Goal: Communication & Community: Answer question/provide support

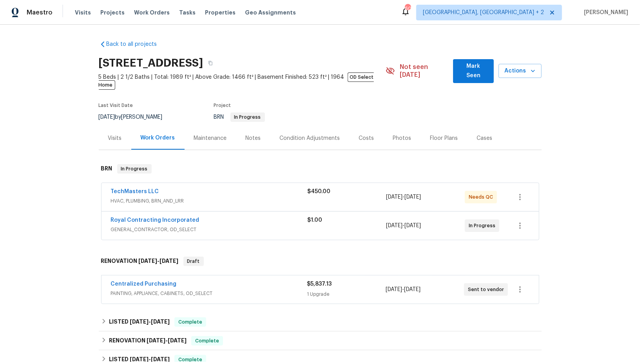
click at [150, 188] on span "TechMasters LLC" at bounding box center [135, 192] width 48 height 8
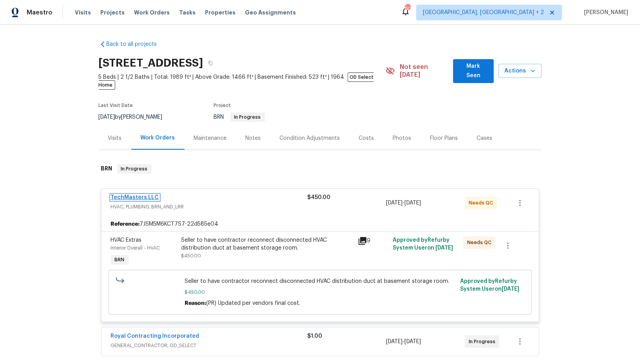
click at [137, 195] on link "TechMasters LLC" at bounding box center [135, 197] width 48 height 5
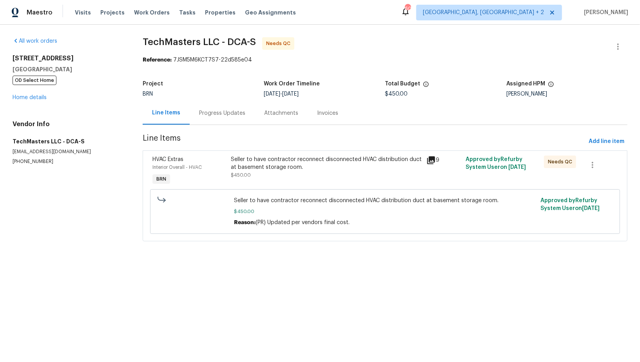
click at [290, 179] on div "Seller to have contractor reconnect disconnected HVAC distribution duct at base…" at bounding box center [326, 171] width 196 height 36
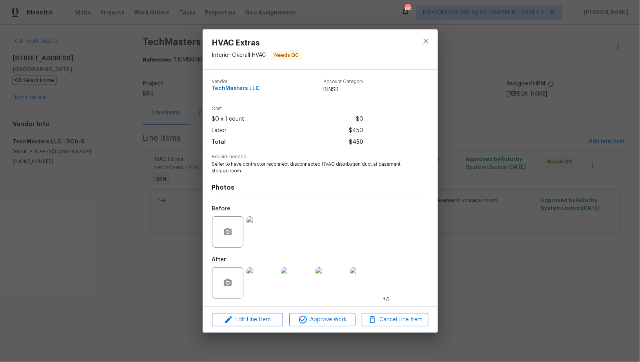
click at [268, 285] on img at bounding box center [261, 282] width 31 height 31
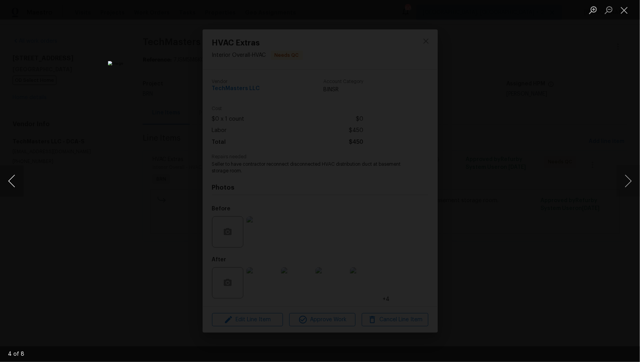
click at [13, 187] on button "Previous image" at bounding box center [12, 180] width 24 height 31
click at [11, 188] on button "Previous image" at bounding box center [12, 180] width 24 height 31
click at [575, 173] on div "Lightbox" at bounding box center [320, 181] width 640 height 362
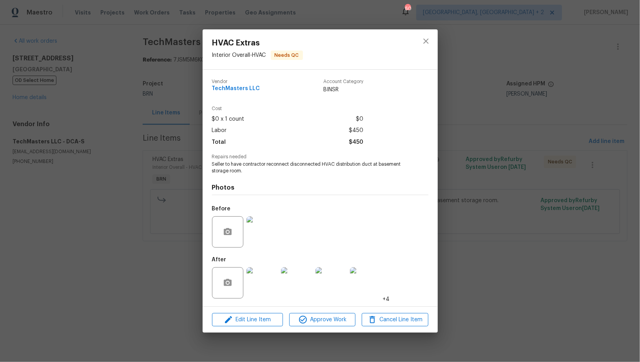
click at [263, 231] on img at bounding box center [261, 231] width 31 height 31
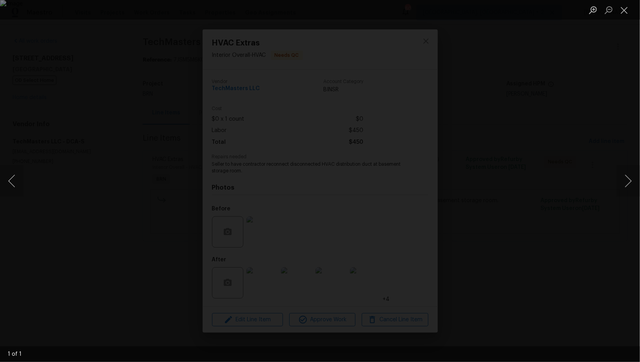
click at [272, 274] on div "Lightbox" at bounding box center [320, 181] width 640 height 362
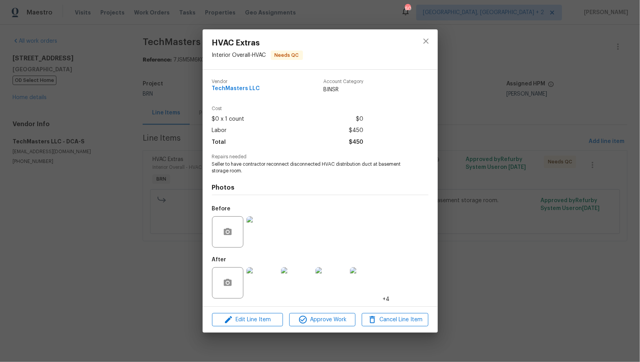
click at [263, 287] on img at bounding box center [261, 282] width 31 height 31
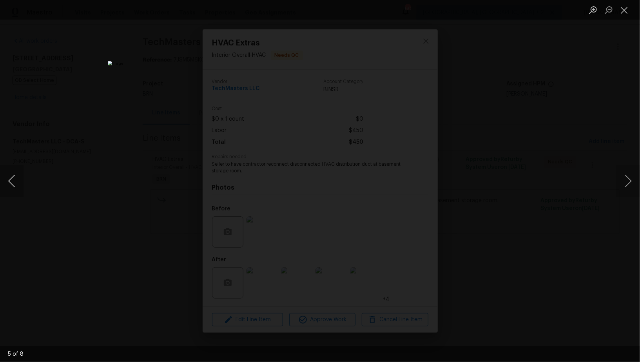
click at [13, 181] on button "Previous image" at bounding box center [12, 180] width 24 height 31
click at [5, 187] on button "Previous image" at bounding box center [12, 180] width 24 height 31
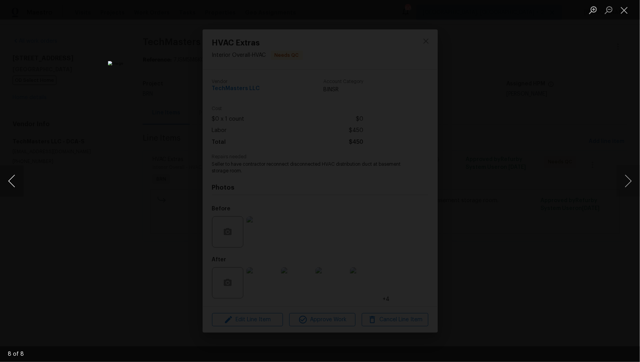
click at [9, 185] on button "Previous image" at bounding box center [12, 180] width 24 height 31
click at [5, 175] on button "Previous image" at bounding box center [12, 180] width 24 height 31
click at [494, 230] on div "Lightbox" at bounding box center [320, 181] width 640 height 362
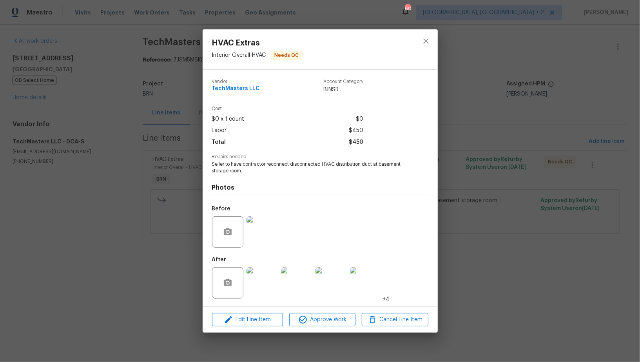
click at [263, 225] on img at bounding box center [261, 231] width 31 height 31
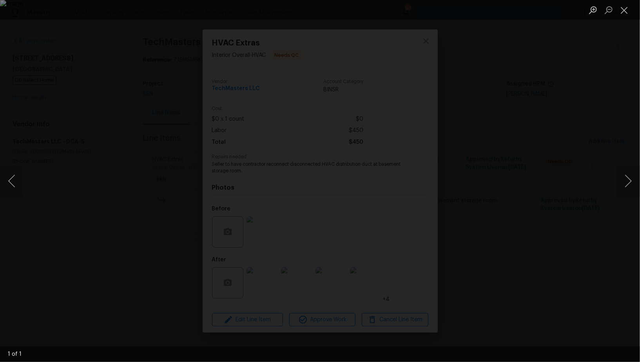
click at [295, 153] on img "Lightbox" at bounding box center [320, 181] width 640 height 362
click at [176, 285] on div "Lightbox" at bounding box center [320, 181] width 640 height 362
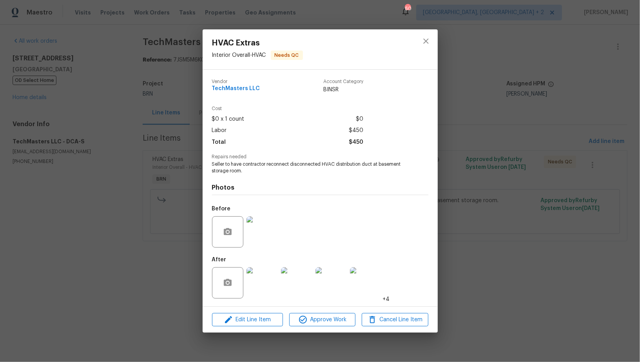
click at [160, 215] on div "HVAC Extras Interior Overall - HVAC Needs QC Vendor TechMasters LLC Account Cat…" at bounding box center [320, 181] width 640 height 362
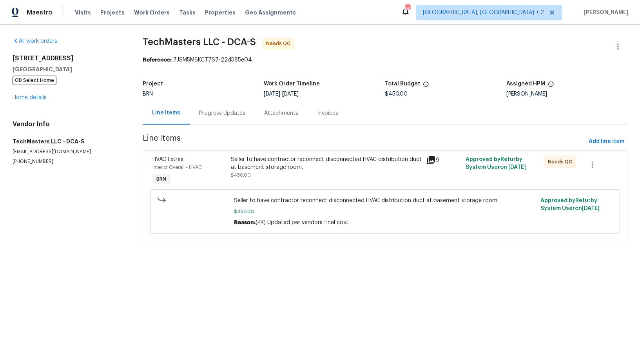
click at [217, 115] on div "Progress Updates" at bounding box center [222, 113] width 46 height 8
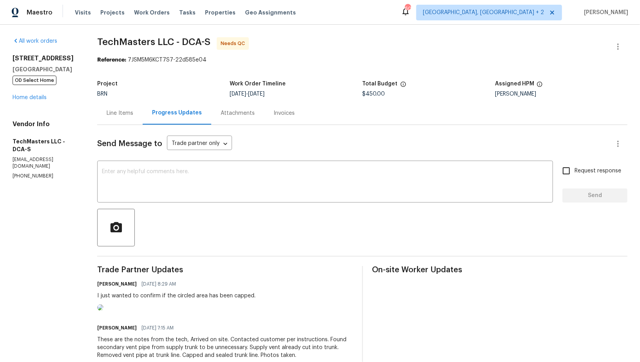
click at [127, 107] on div "Line Items" at bounding box center [119, 112] width 45 height 23
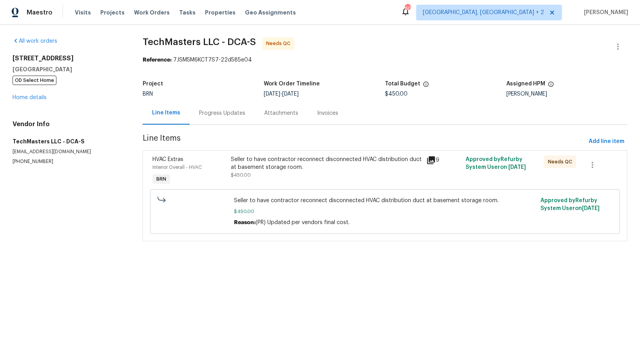
click at [231, 163] on div "Seller to have contractor reconnect disconnected HVAC distribution duct at base…" at bounding box center [326, 164] width 191 height 16
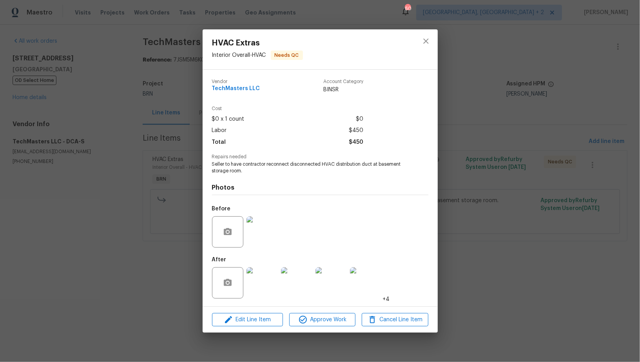
click at [273, 230] on img at bounding box center [261, 231] width 31 height 31
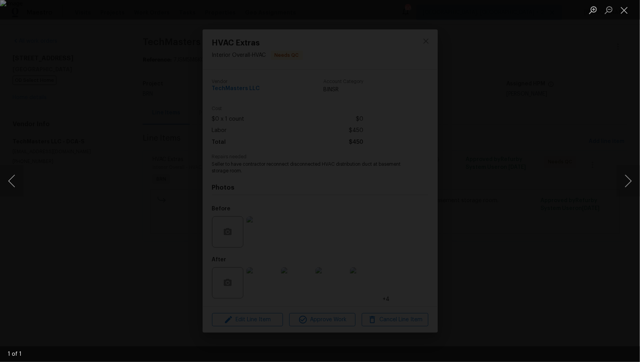
click at [174, 257] on div "Lightbox" at bounding box center [320, 181] width 640 height 362
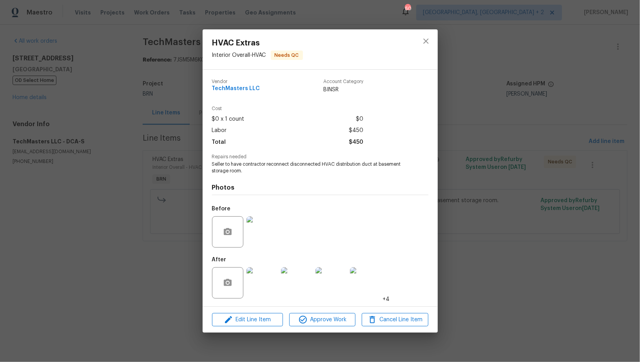
click at [174, 257] on div "HVAC Extras Interior Overall - HVAC Needs QC Vendor TechMasters LLC Account Cat…" at bounding box center [320, 181] width 640 height 362
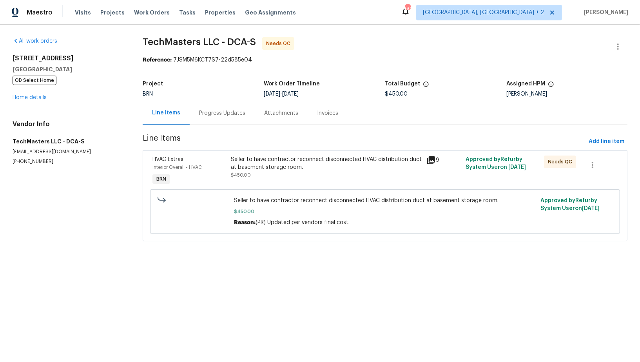
click at [234, 109] on div "Progress Updates" at bounding box center [222, 112] width 65 height 23
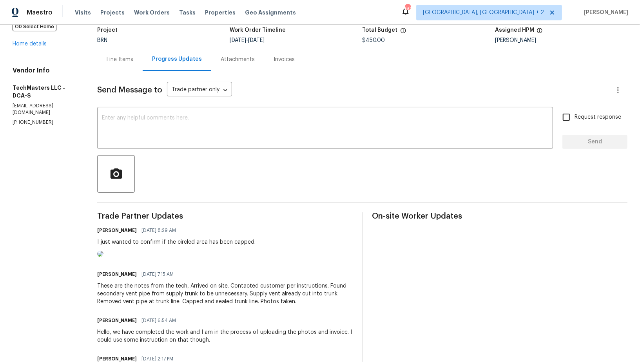
scroll to position [162, 0]
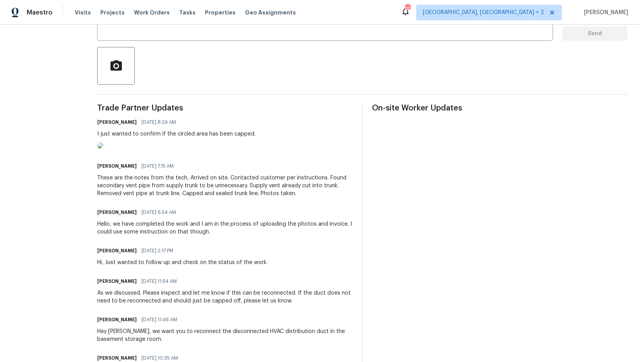
click at [103, 149] on img at bounding box center [100, 146] width 6 height 6
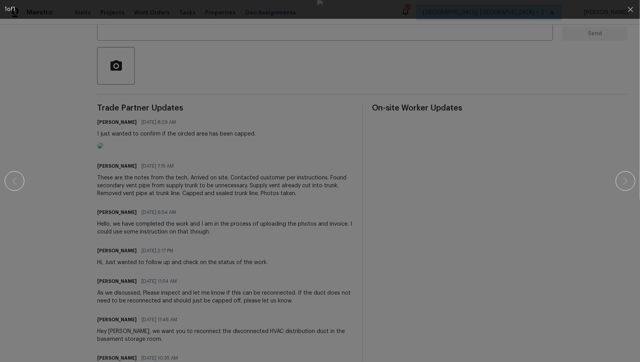
click at [492, 197] on div at bounding box center [320, 181] width 573 height 362
click at [630, 11] on icon "button" at bounding box center [630, 9] width 9 height 9
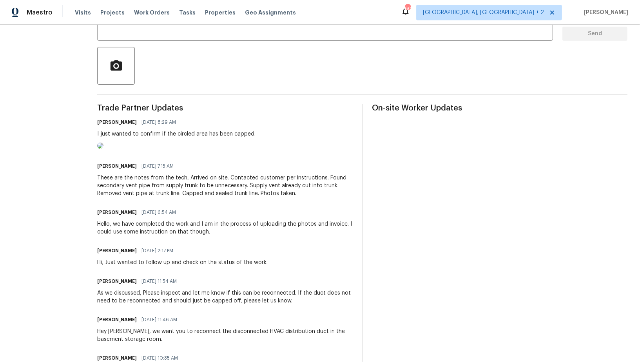
click at [325, 118] on div "Padmapriya R 09/18/2025 8:29 AM I just wanted to confirm if the circled area ha…" at bounding box center [224, 134] width 255 height 34
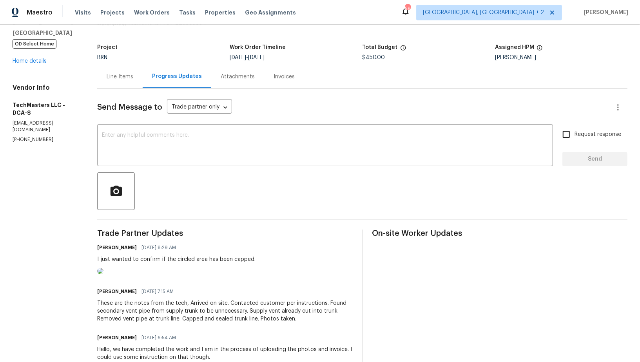
scroll to position [0, 0]
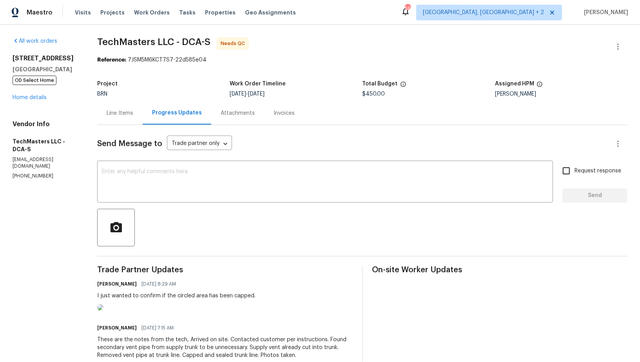
click at [121, 112] on div "Line Items" at bounding box center [120, 113] width 27 height 8
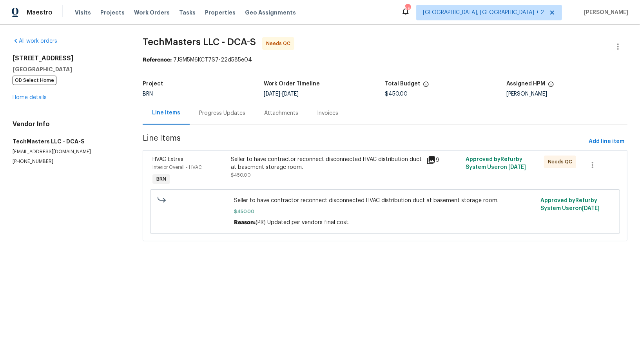
click at [210, 114] on div "Progress Updates" at bounding box center [222, 113] width 46 height 8
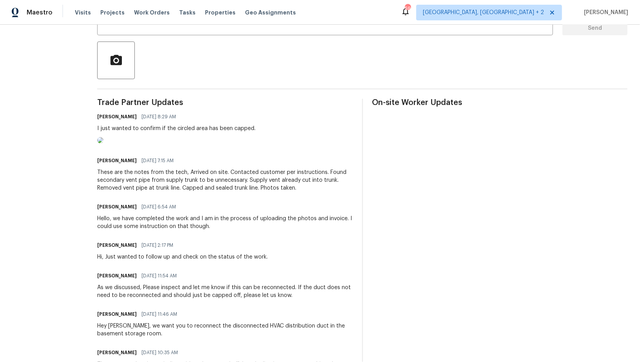
scroll to position [172, 0]
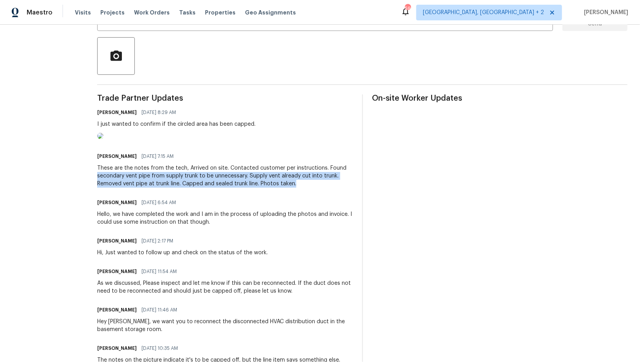
drag, startPoint x: 96, startPoint y: 210, endPoint x: 305, endPoint y: 216, distance: 209.0
click at [305, 188] on div "These are the notes from the tech, Arrived on site. Contacted customer per inst…" at bounding box center [224, 176] width 255 height 24
copy div "secondary vent pipe from supply trunk to be unnecessary. Supply vent already cu…"
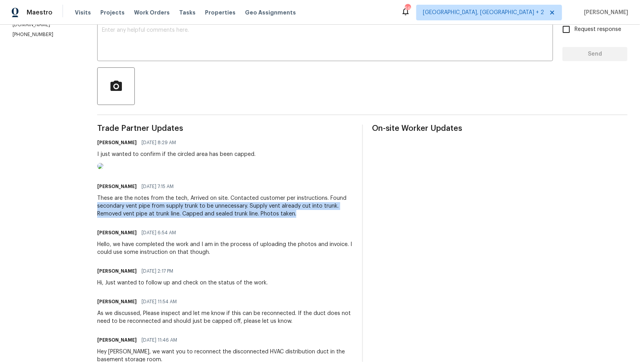
scroll to position [135, 0]
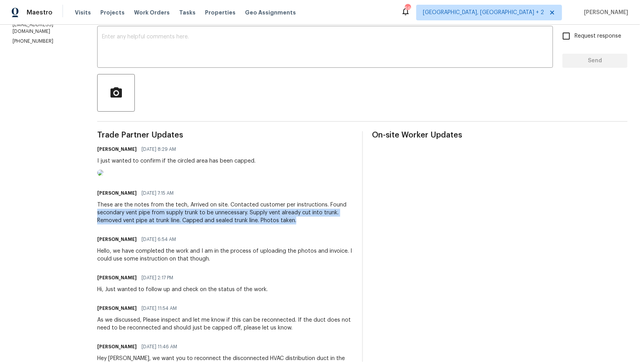
click at [103, 176] on img at bounding box center [100, 173] width 6 height 6
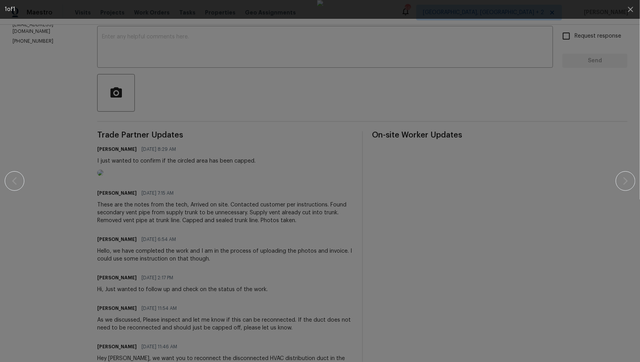
click at [526, 191] on div at bounding box center [320, 181] width 573 height 362
click at [182, 141] on div at bounding box center [320, 181] width 573 height 362
click at [631, 10] on icon "button" at bounding box center [630, 9] width 5 height 5
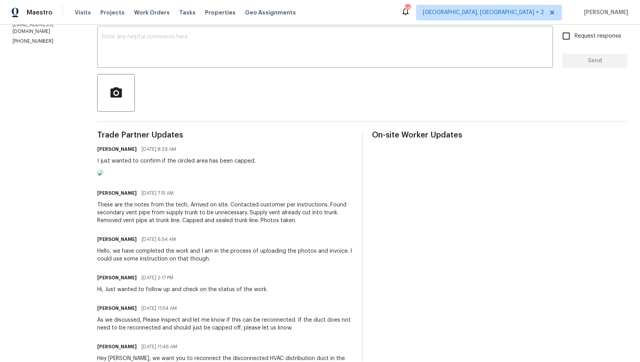
scroll to position [0, 0]
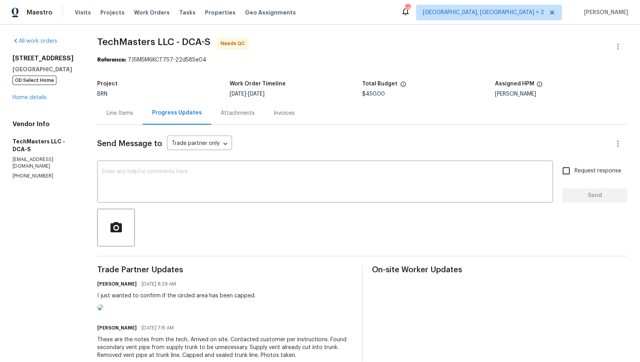
click at [115, 112] on div "Line Items" at bounding box center [120, 113] width 27 height 8
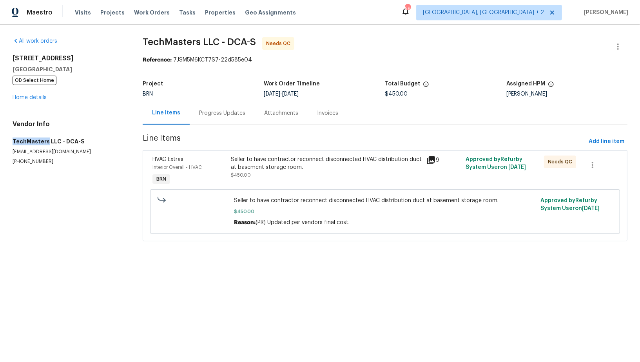
drag, startPoint x: 0, startPoint y: 143, endPoint x: 46, endPoint y: 142, distance: 45.9
click at [46, 142] on div "All work orders 7804 Alberta Ct Springfield, VA 22152 OD Select Home Home detai…" at bounding box center [320, 144] width 640 height 239
copy h5 "TechMasters"
click at [251, 169] on div "Seller to have contractor reconnect disconnected HVAC distribution duct at base…" at bounding box center [326, 164] width 191 height 16
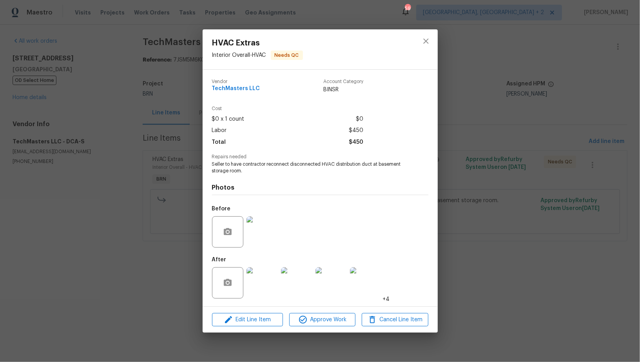
click at [268, 234] on img at bounding box center [261, 231] width 31 height 31
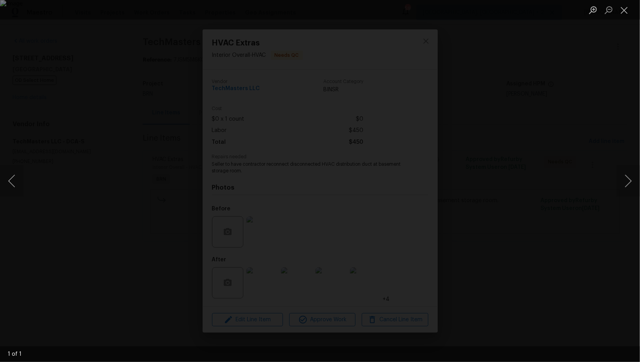
click at [462, 290] on div "Lightbox" at bounding box center [320, 181] width 640 height 362
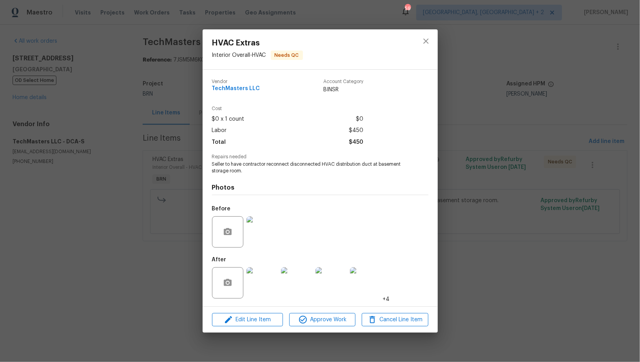
click at [268, 231] on img at bounding box center [261, 231] width 31 height 31
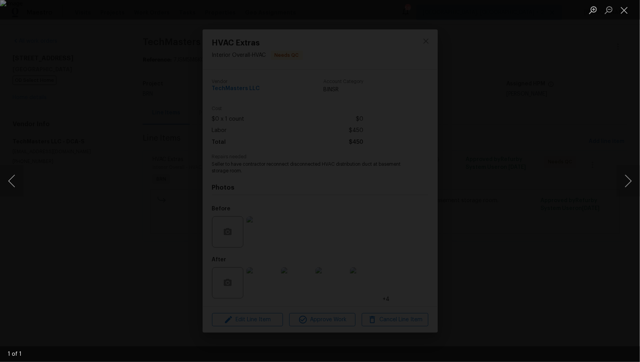
click at [100, 258] on div "Lightbox" at bounding box center [320, 181] width 640 height 362
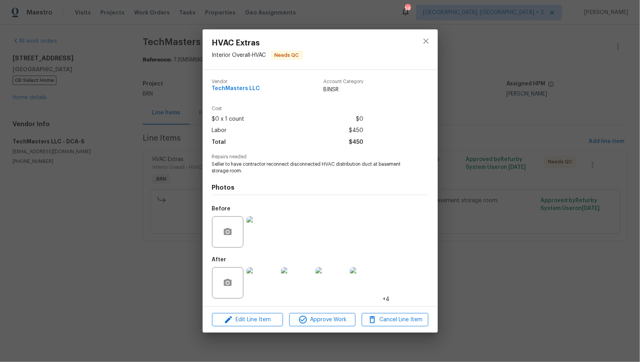
click at [248, 283] on img at bounding box center [261, 282] width 31 height 31
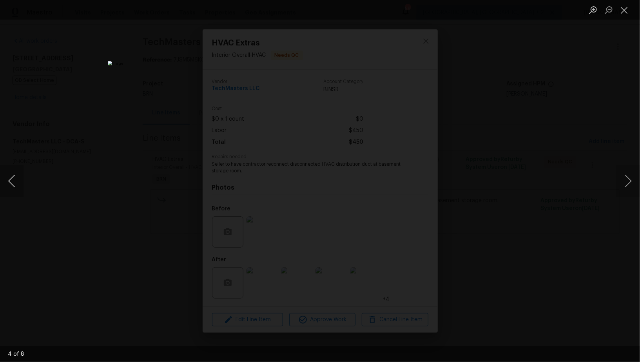
click at [6, 178] on button "Previous image" at bounding box center [12, 180] width 24 height 31
click at [12, 181] on button "Previous image" at bounding box center [12, 180] width 24 height 31
click at [11, 186] on button "Previous image" at bounding box center [12, 180] width 24 height 31
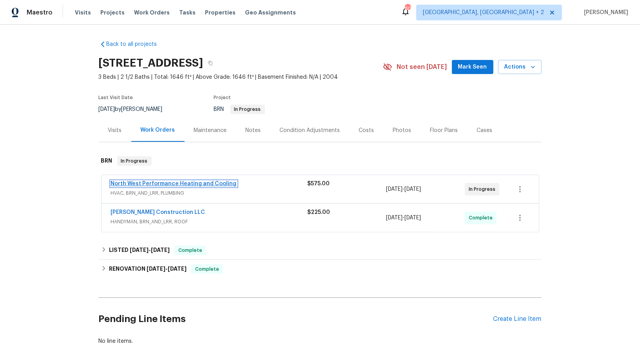
click at [168, 182] on link "North West Performance Heating and Cooling" at bounding box center [174, 183] width 126 height 5
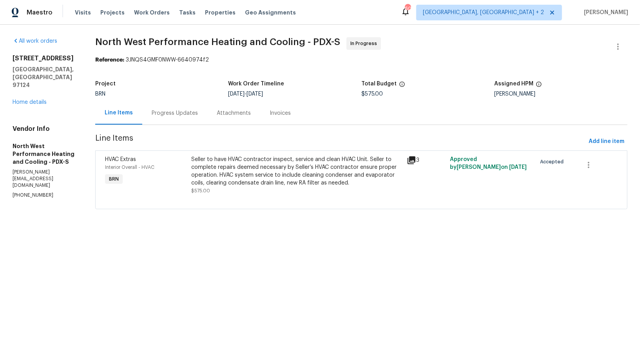
click at [203, 127] on section "North West Performance Heating and Cooling - PDX-S In Progress Reference: 3JNQS…" at bounding box center [361, 127] width 532 height 181
click at [198, 120] on div "Progress Updates" at bounding box center [174, 112] width 65 height 23
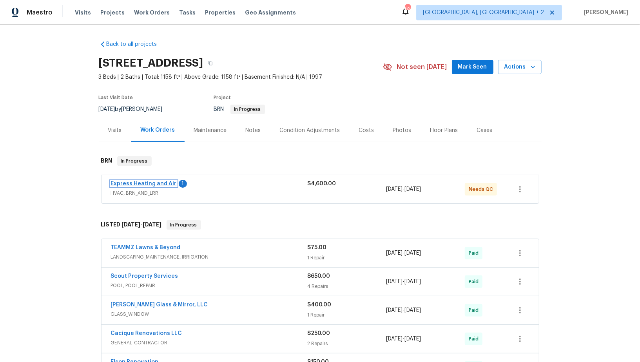
click at [126, 181] on link "Express Heating and Air" at bounding box center [144, 183] width 66 height 5
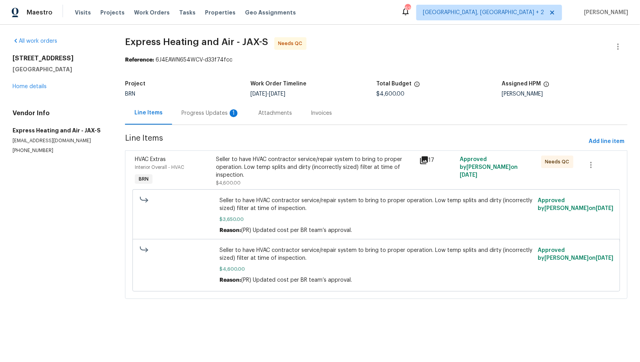
click at [263, 172] on div "Seller to have HVAC contractor service/repair system to bring to proper operati…" at bounding box center [315, 168] width 198 height 24
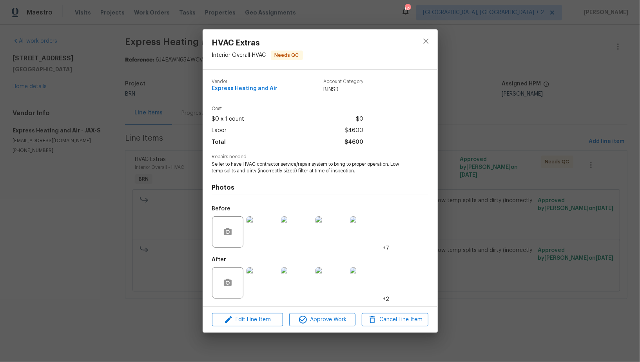
click at [267, 286] on img at bounding box center [261, 282] width 31 height 31
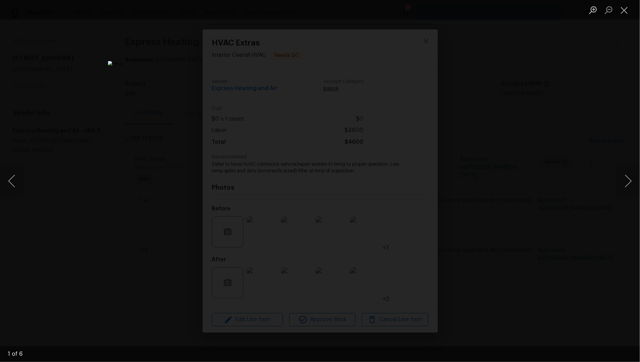
click at [517, 268] on div "Lightbox" at bounding box center [320, 181] width 640 height 362
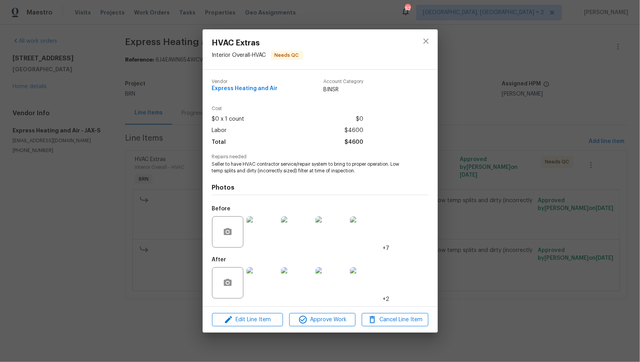
click at [517, 268] on div "HVAC Extras Interior Overall - HVAC Needs QC Vendor Express Heating and Air Acc…" at bounding box center [320, 181] width 640 height 362
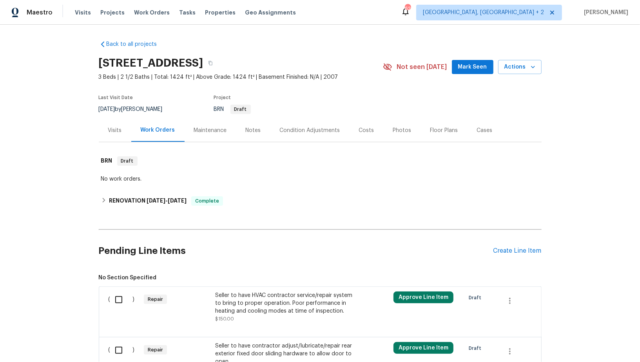
scroll to position [136, 0]
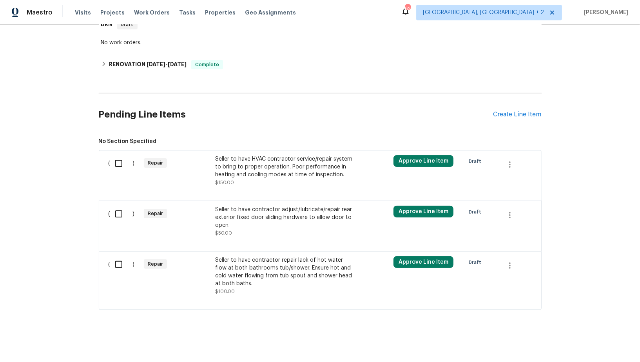
click at [240, 270] on div "Seller to have contractor repair lack of hot water flow at both bathrooms tub/s…" at bounding box center [284, 271] width 138 height 31
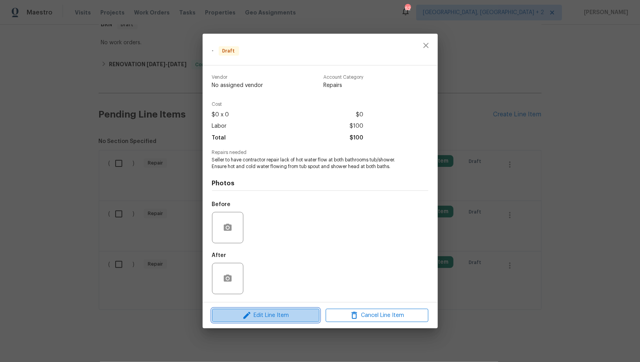
click at [282, 313] on span "Edit Line Item" at bounding box center [265, 316] width 103 height 10
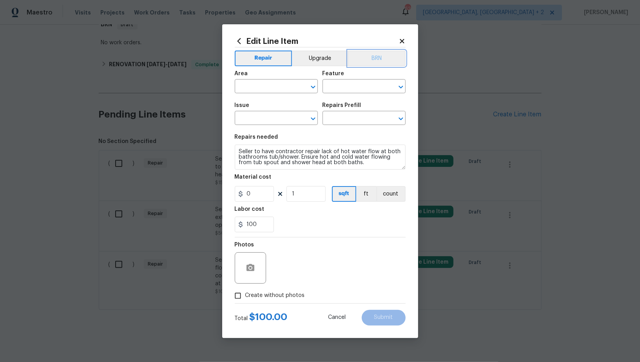
click at [370, 58] on button "BRN" at bounding box center [377, 59] width 58 height 16
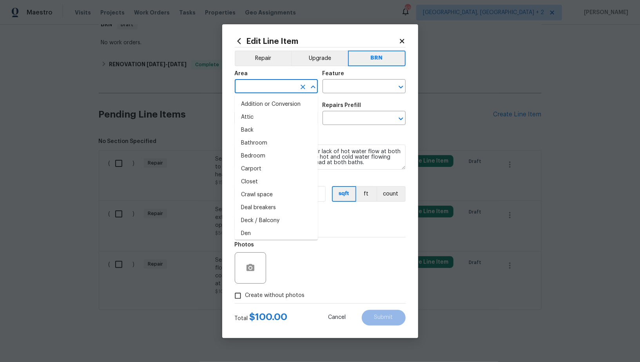
click at [283, 81] on input "text" at bounding box center [265, 87] width 61 height 12
type input "o"
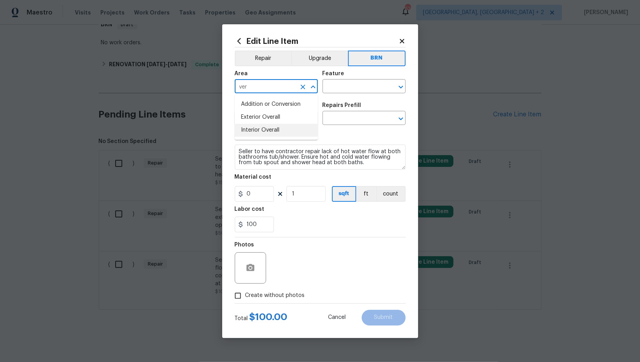
click at [275, 128] on li "Interior Overall" at bounding box center [276, 130] width 83 height 13
type input "Interior Overall"
click at [362, 89] on input "text" at bounding box center [353, 87] width 61 height 12
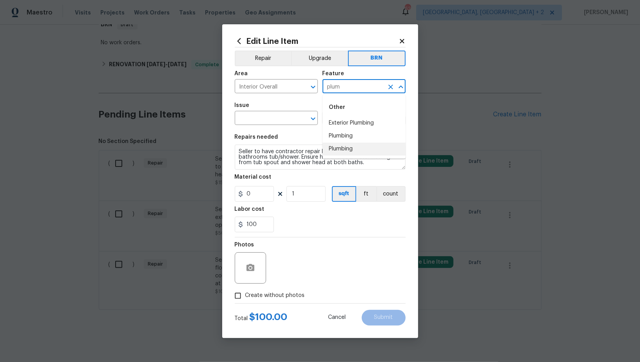
click at [343, 142] on li "Plumbing" at bounding box center [364, 136] width 83 height 13
type input "Plumbing"
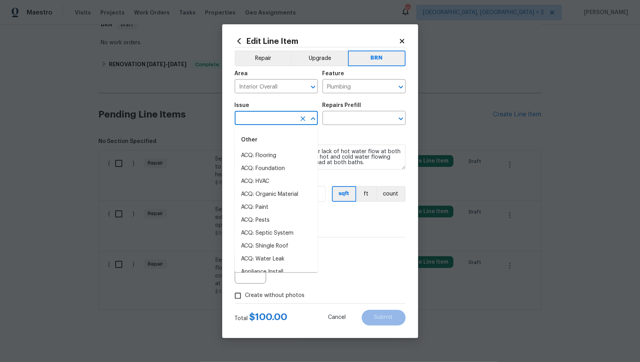
click at [274, 113] on input "text" at bounding box center [265, 119] width 61 height 12
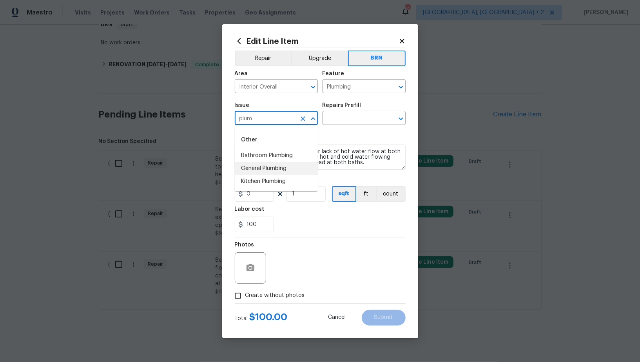
click at [268, 171] on li "General Plumbing" at bounding box center [276, 168] width 83 height 13
type input "General Plumbing"
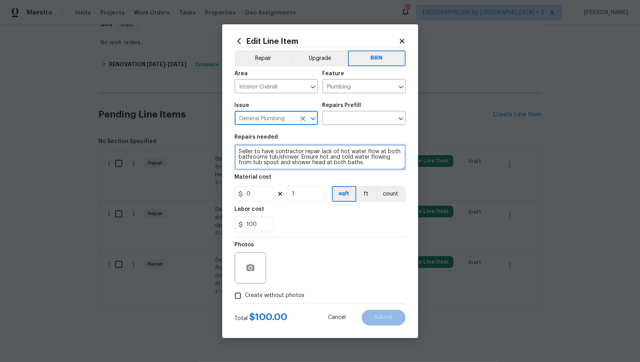
click at [318, 164] on textarea "Seller to have contractor repair lack of hot water flow at both bathrooms tub/s…" at bounding box center [320, 157] width 171 height 25
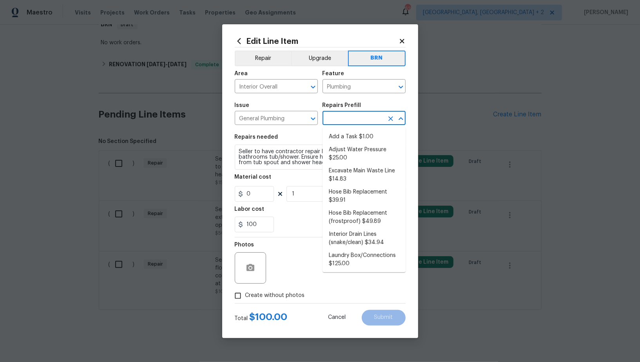
click at [346, 114] on input "text" at bounding box center [353, 119] width 61 height 12
click at [346, 137] on li "Add a Task $1.00" at bounding box center [364, 136] width 83 height 13
type input "Add a Task $1.00"
type textarea "HPM to detail"
type input "1"
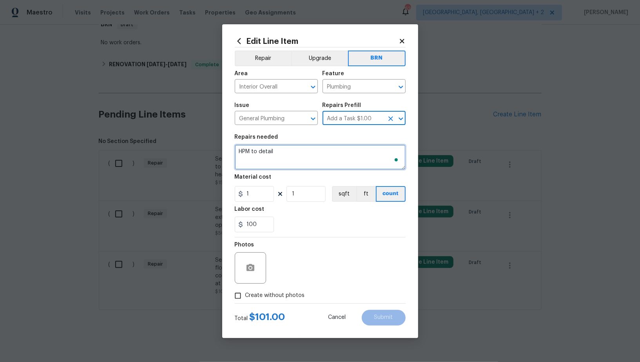
click at [315, 154] on textarea "HPM to detail" at bounding box center [320, 157] width 171 height 25
paste textarea "Seller to have contractor repair lack of hot water flow at both bathrooms tub/s…"
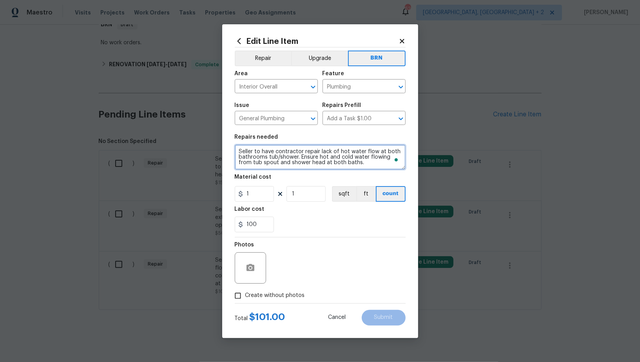
type textarea "Seller to have contractor repair lack of hot water flow at both bathrooms tub/s…"
click at [259, 196] on input "1" at bounding box center [254, 194] width 39 height 16
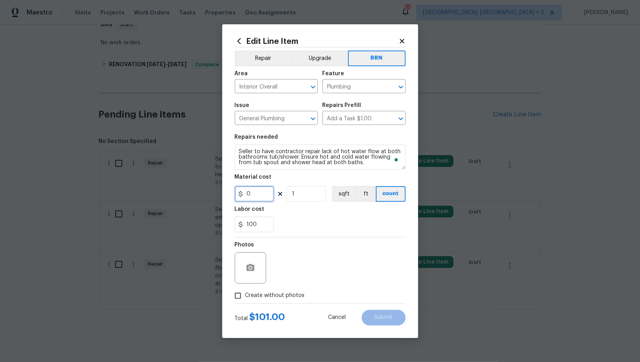
type input "0"
click at [258, 261] on div at bounding box center [250, 267] width 31 height 31
click at [249, 268] on circle "button" at bounding box center [250, 267] width 2 height 2
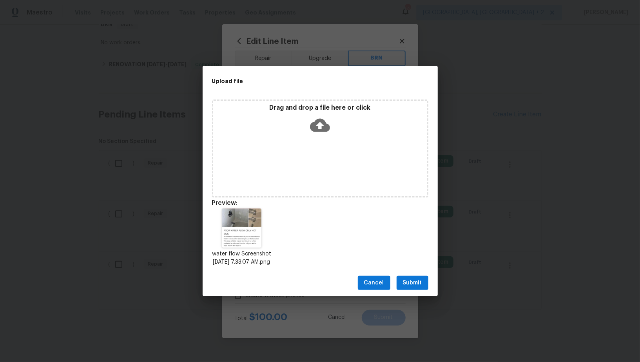
click at [420, 290] on button "Submit" at bounding box center [413, 283] width 32 height 14
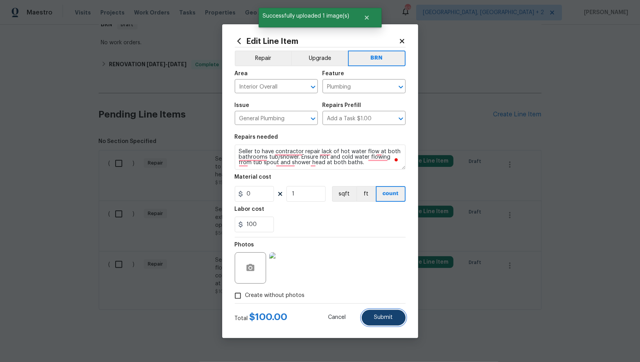
click at [398, 322] on button "Submit" at bounding box center [384, 318] width 44 height 16
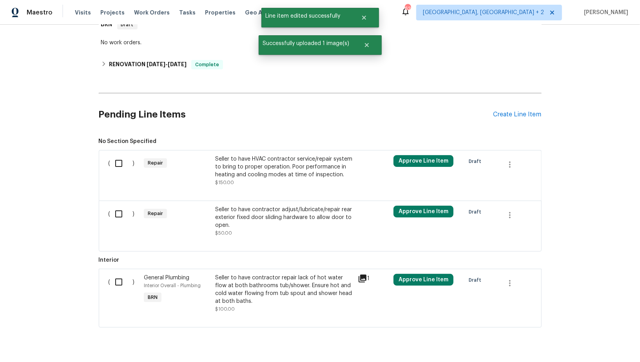
click at [263, 168] on div "Seller to have HVAC contractor service/repair system to bring to proper operati…" at bounding box center [284, 167] width 138 height 24
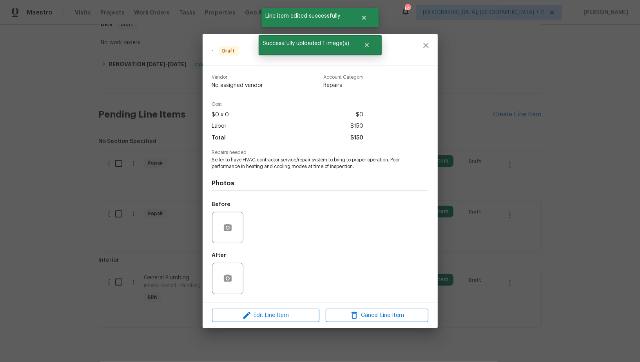
click at [153, 242] on div "- Draft Vendor No assigned vendor Account Category Repairs Cost $0 x 0 $0 Labor…" at bounding box center [320, 181] width 640 height 362
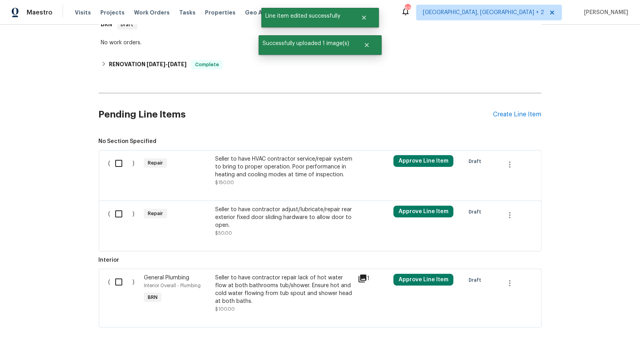
click at [248, 216] on div "Seller to have contractor adjust/lubricate/repair rear exterior fixed door slid…" at bounding box center [284, 218] width 138 height 24
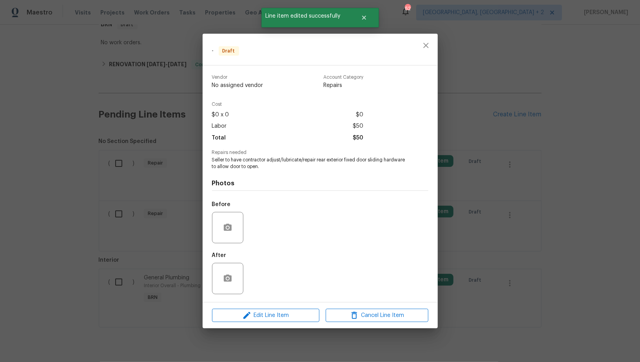
click at [267, 305] on div "Edit Line Item Cancel Line Item" at bounding box center [320, 316] width 235 height 26
click at [266, 312] on span "Edit Line Item" at bounding box center [265, 316] width 103 height 10
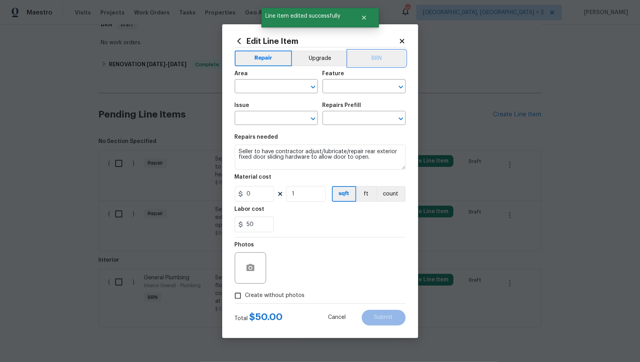
click at [369, 56] on button "BRN" at bounding box center [377, 59] width 58 height 16
click at [286, 80] on div "Area" at bounding box center [276, 76] width 83 height 10
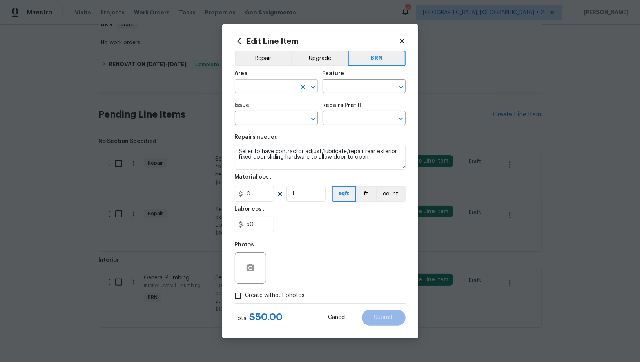
click at [275, 87] on input "text" at bounding box center [265, 87] width 61 height 12
click at [279, 120] on li "Interior Overall" at bounding box center [276, 117] width 83 height 13
type input "Interior Overall"
click at [350, 92] on input "text" at bounding box center [353, 87] width 61 height 12
type input "g"
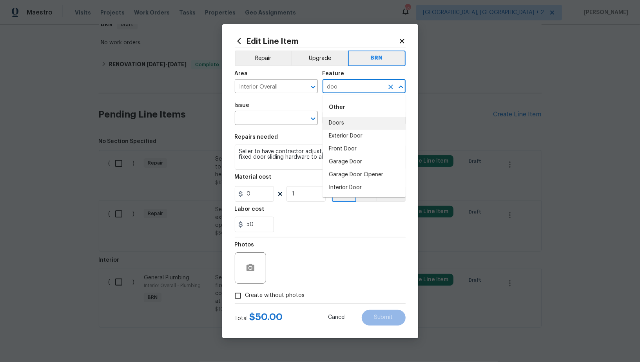
click at [346, 120] on li "Doors" at bounding box center [364, 123] width 83 height 13
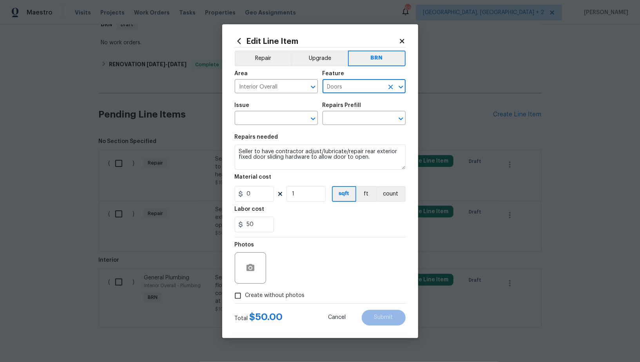
type input "Doors"
click at [264, 126] on span "Issue ​" at bounding box center [276, 114] width 83 height 32
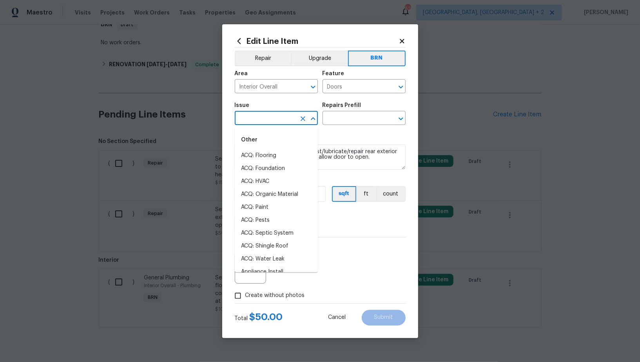
click at [263, 121] on input "text" at bounding box center [265, 119] width 61 height 12
click at [269, 255] on li "Interior Door" at bounding box center [276, 259] width 83 height 13
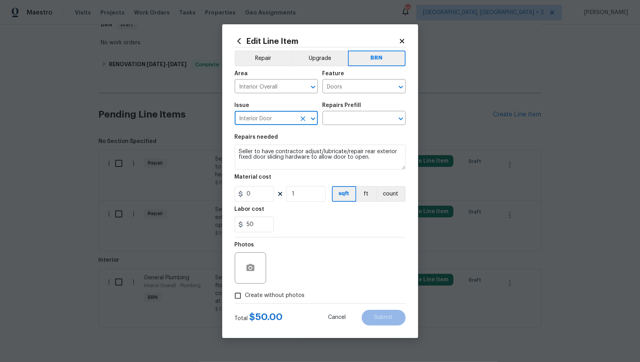
type input "Interior Door"
click at [309, 156] on textarea "Seller to have contractor adjust/lubricate/repair rear exterior fixed door slid…" at bounding box center [320, 157] width 171 height 25
click at [352, 121] on input "text" at bounding box center [353, 119] width 61 height 12
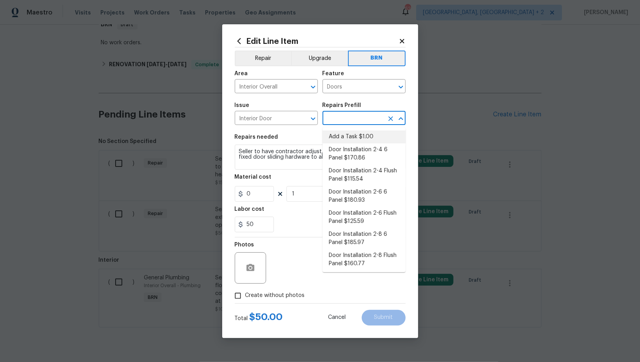
click at [352, 142] on li "Add a Task $1.00" at bounding box center [364, 136] width 83 height 13
type input "Interior Door"
type input "Add a Task $1.00"
type textarea "HPM to detail"
type input "1"
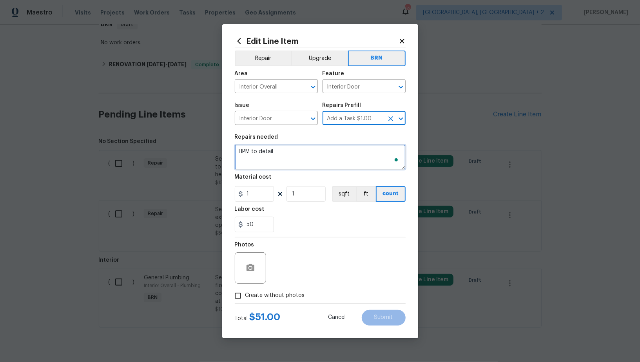
click at [321, 151] on textarea "HPM to detail" at bounding box center [320, 157] width 171 height 25
paste textarea "Seller to have contractor adjust/lubricate/repair rear exterior fixed door slid…"
type textarea "Seller to have contractor adjust/lubricate/repair rear exterior fixed door slid…"
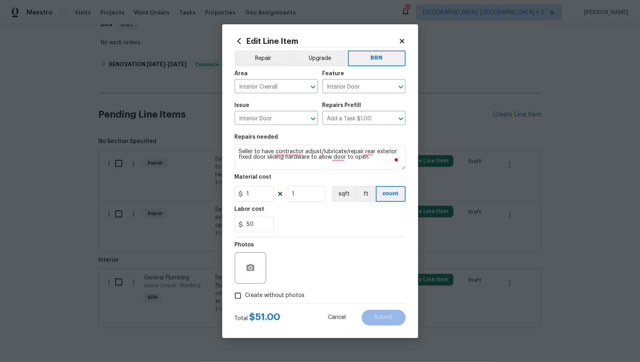
click at [254, 259] on div at bounding box center [250, 267] width 31 height 31
click at [252, 273] on button "button" at bounding box center [250, 268] width 19 height 19
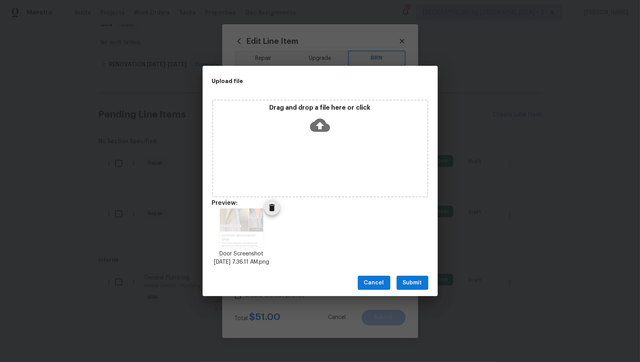
click at [245, 224] on img at bounding box center [241, 227] width 43 height 39
click at [413, 288] on span "Submit" at bounding box center [412, 283] width 19 height 10
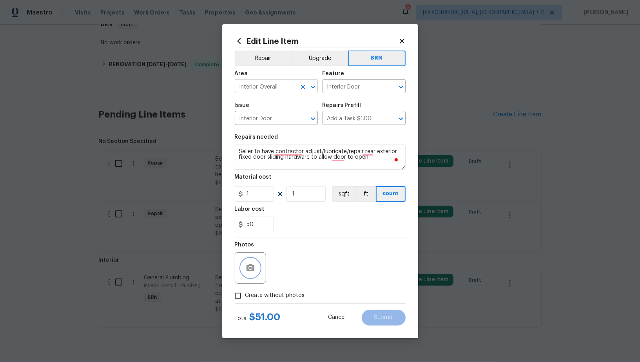
click at [304, 87] on icon "Clear" at bounding box center [303, 87] width 8 height 8
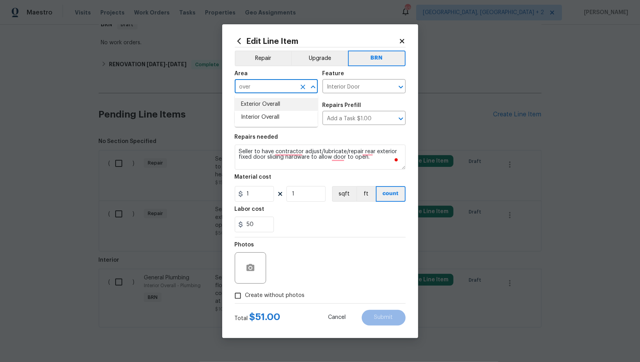
click at [289, 102] on li "Exterior Overall" at bounding box center [276, 104] width 83 height 13
click at [387, 88] on icon "Clear" at bounding box center [391, 87] width 8 height 8
type input "Exterior Overall"
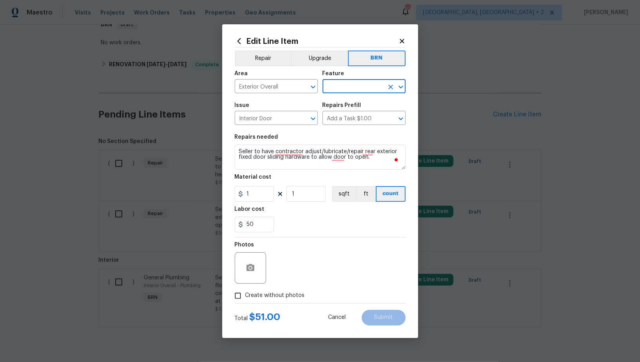
type input "o"
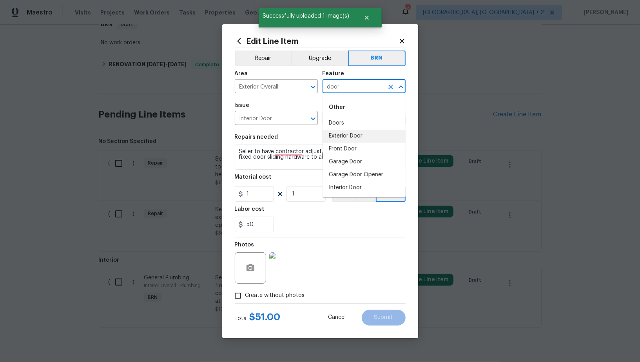
click at [364, 138] on li "Exterior Door" at bounding box center [364, 136] width 83 height 13
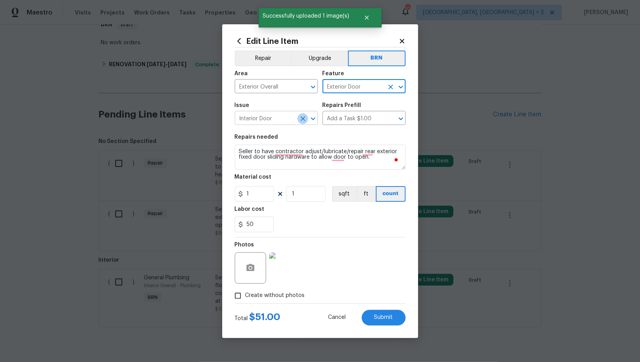
click at [300, 120] on icon "Clear" at bounding box center [303, 119] width 8 height 8
type input "Exterior Door"
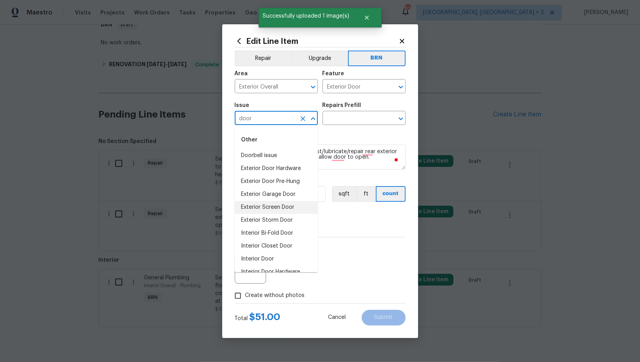
click at [276, 205] on li "Exterior Screen Door" at bounding box center [276, 207] width 83 height 13
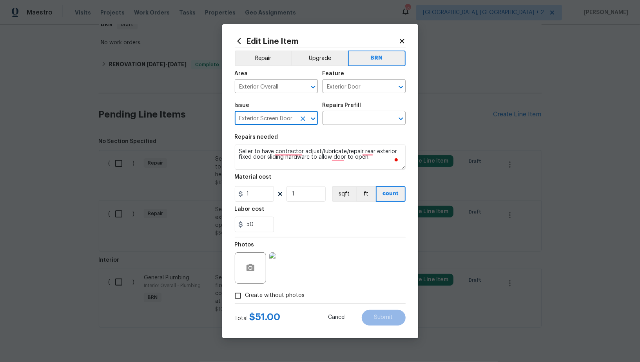
type input "Exterior Screen Door"
click at [319, 154] on textarea "Seller to have contractor adjust/lubricate/repair rear exterior fixed door slid…" at bounding box center [320, 157] width 171 height 25
click at [353, 117] on input "text" at bounding box center [353, 119] width 61 height 12
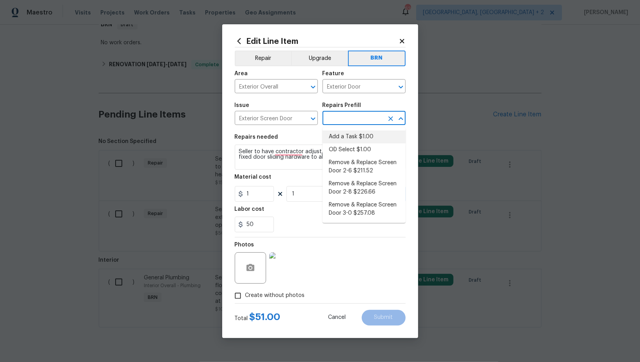
click at [353, 136] on li "Add a Task $1.00" at bounding box center [364, 136] width 83 height 13
type input "Interior Door"
type input "Add a Task $1.00"
type textarea "HPM to detail"
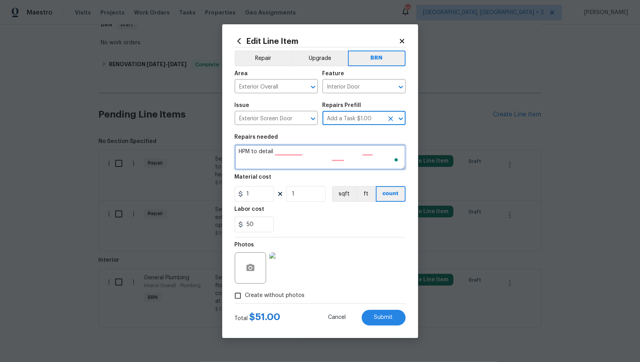
click at [323, 159] on textarea "HPM to detail" at bounding box center [320, 157] width 171 height 25
paste textarea "Seller to have contractor adjust/lubricate/repair rear exterior fixed door slid…"
click at [392, 87] on icon "Clear" at bounding box center [391, 87] width 8 height 8
type textarea "Seller to have contractor adjust/lubricate/repair rear exterior fixed door slid…"
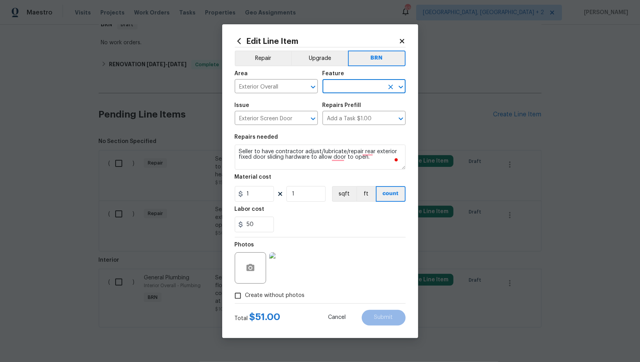
type input "o"
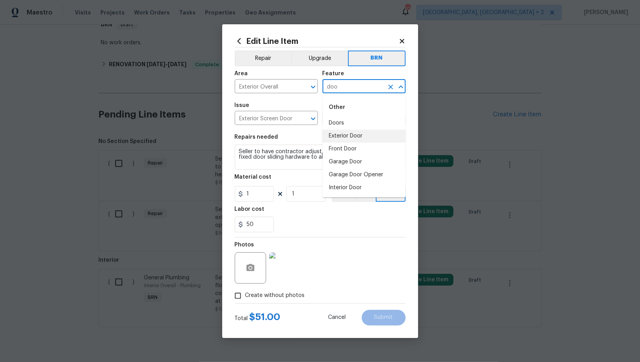
click at [366, 135] on li "Exterior Door" at bounding box center [364, 136] width 83 height 13
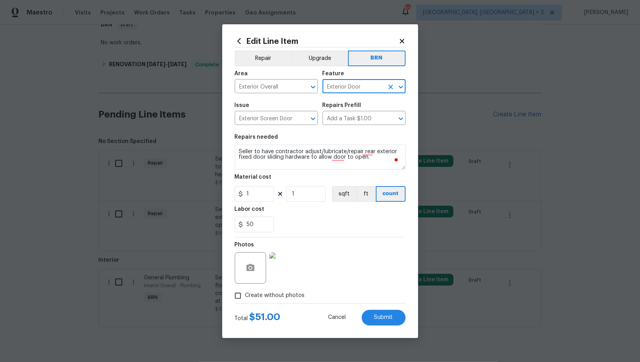
type input "Exterior Door"
click at [258, 196] on input "1" at bounding box center [254, 194] width 39 height 16
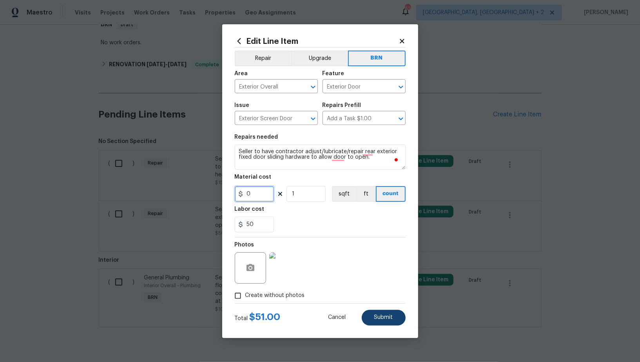
type input "0"
click at [381, 318] on span "Submit" at bounding box center [383, 318] width 19 height 6
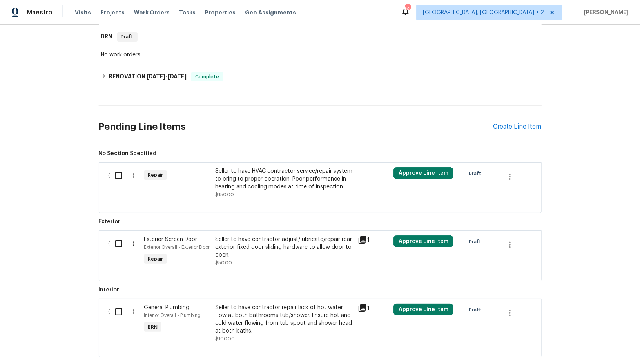
scroll to position [179, 0]
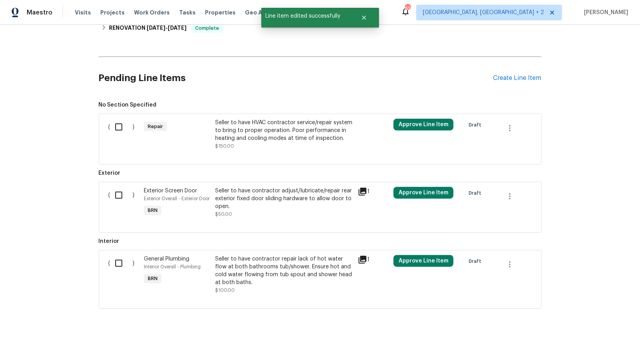
click at [239, 129] on div "Seller to have HVAC contractor service/repair system to bring to proper operati…" at bounding box center [284, 131] width 138 height 24
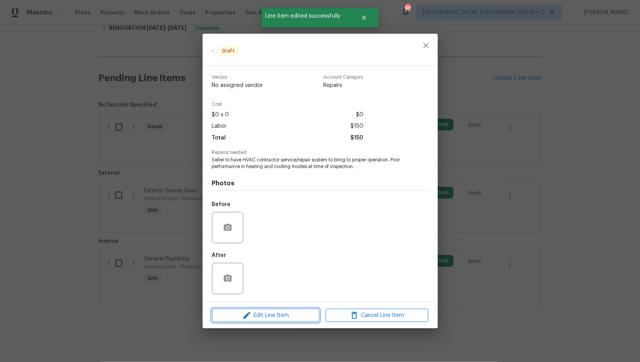
click at [286, 314] on span "Edit Line Item" at bounding box center [265, 316] width 103 height 10
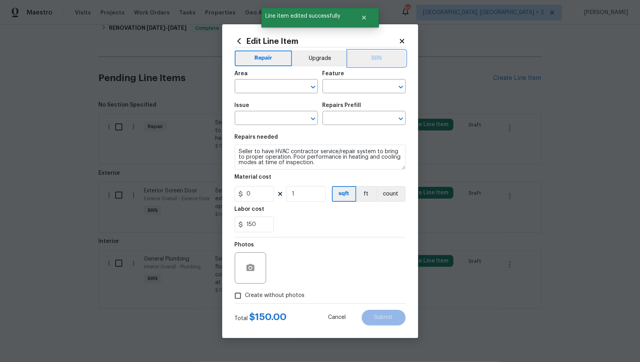
click at [369, 62] on button "BRN" at bounding box center [377, 59] width 58 height 16
click at [271, 85] on input "text" at bounding box center [265, 87] width 61 height 12
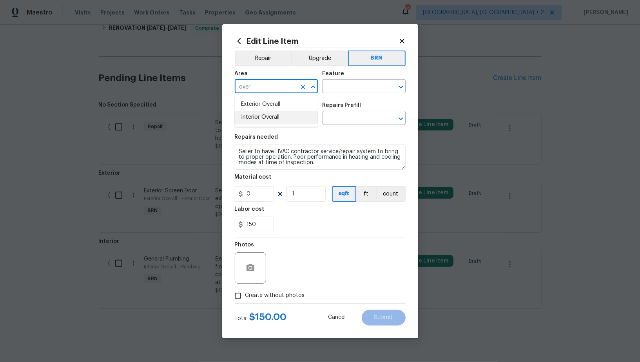
click at [277, 119] on li "Interior Overall" at bounding box center [276, 117] width 83 height 13
type input "Interior Overall"
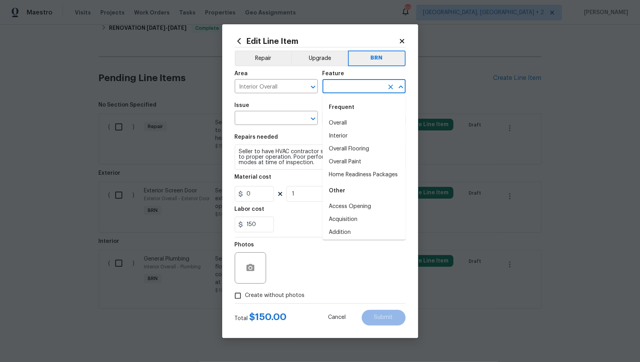
click at [332, 82] on input "text" at bounding box center [353, 87] width 61 height 12
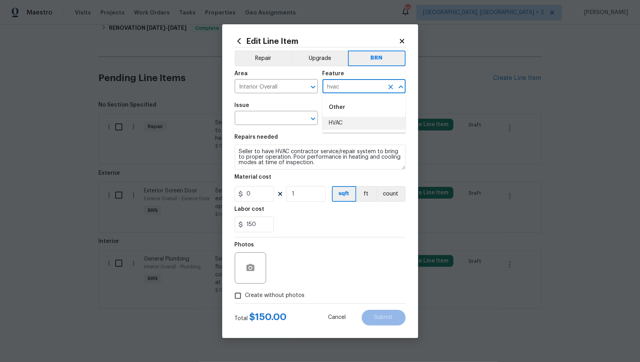
click at [339, 126] on li "HVAC" at bounding box center [364, 123] width 83 height 13
type input "HVAC"
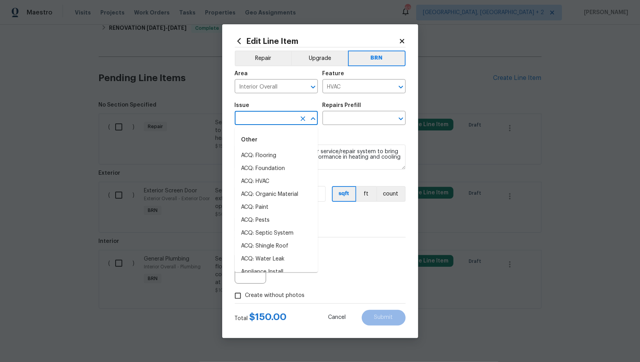
click at [263, 122] on input "text" at bounding box center [265, 119] width 61 height 12
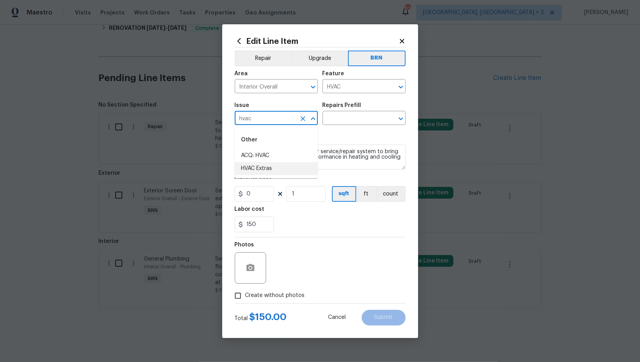
click at [281, 172] on li "HVAC Extras" at bounding box center [276, 168] width 83 height 13
type input "HVAC Extras"
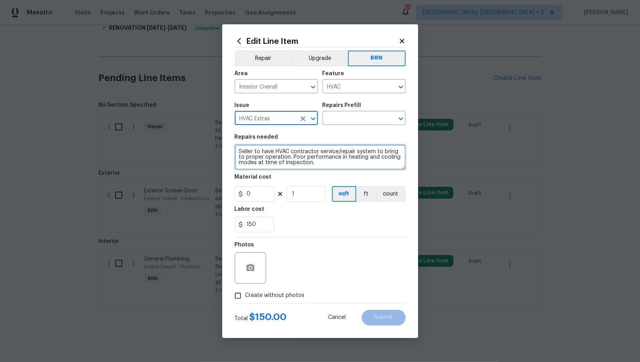
click at [318, 157] on textarea "Seller to have HVAC contractor service/repair system to bring to proper operati…" at bounding box center [320, 157] width 171 height 25
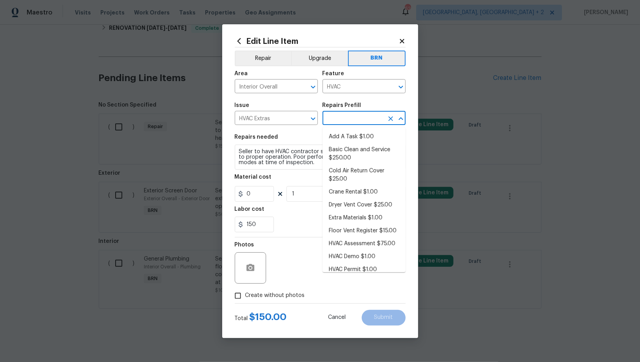
click at [344, 125] on input "text" at bounding box center [353, 119] width 61 height 12
click at [347, 152] on li "Basic Clean and Service $250.00" at bounding box center [364, 153] width 83 height 21
type input "Basic Clean and Service $250.00"
type textarea "General Service HVAC system including: cleaning condenser and evaporator coils,…"
type input "250"
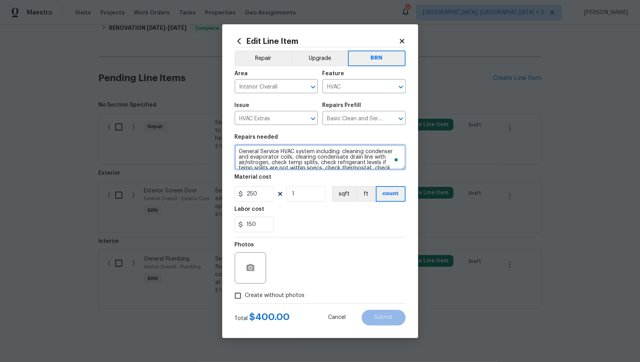
click at [295, 154] on textarea "General Service HVAC system including: cleaning condenser and evaporator coils,…" at bounding box center [320, 157] width 171 height 25
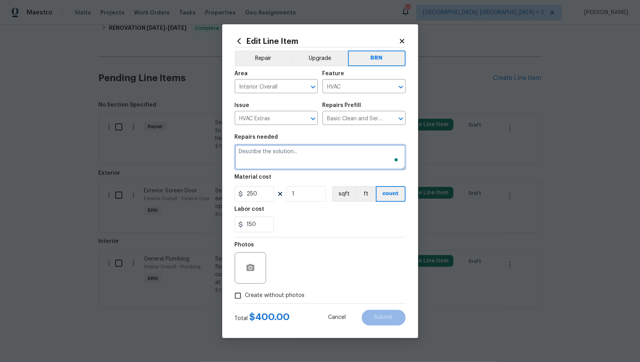
paste textarea "Seller to have HVAC contractor service/repair system to bring to proper operati…"
type textarea "Seller to have HVAC contractor service/repair system to bring to proper operati…"
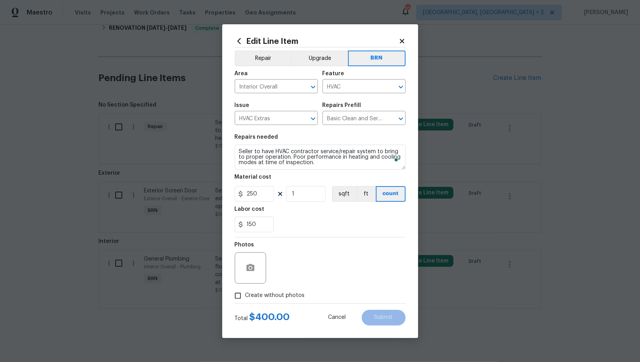
click at [270, 185] on figure "Material cost 250 1 sqft ft count" at bounding box center [320, 187] width 171 height 27
click at [270, 192] on input "250" at bounding box center [254, 194] width 39 height 16
type input "0"
click at [240, 295] on input "Create without photos" at bounding box center [237, 295] width 15 height 15
checkbox input "true"
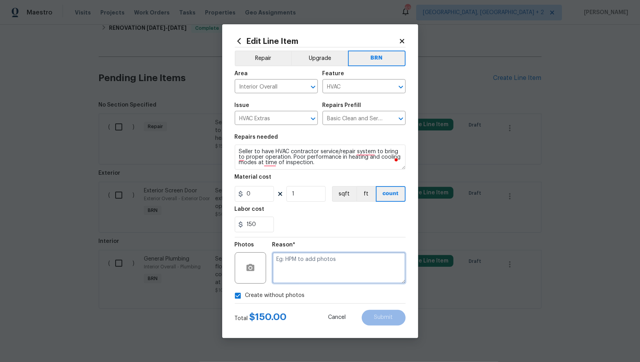
click at [308, 268] on textarea at bounding box center [338, 267] width 133 height 31
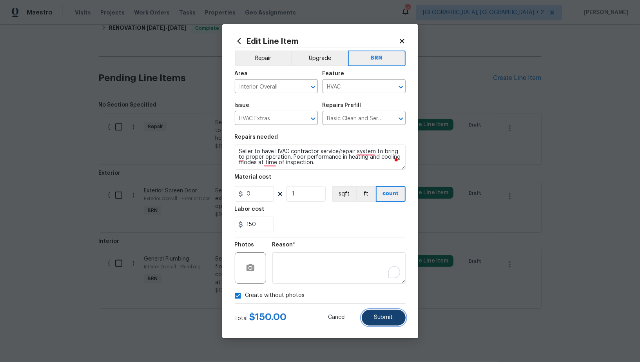
click at [392, 323] on button "Submit" at bounding box center [384, 318] width 44 height 16
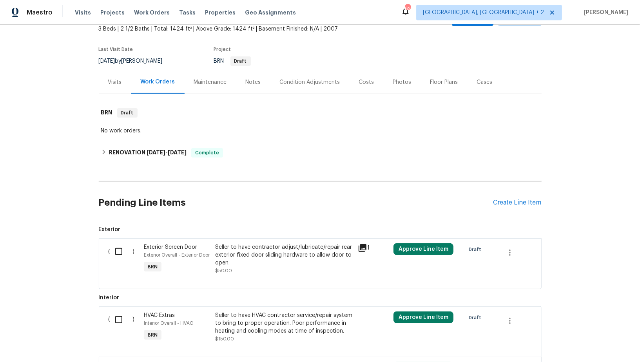
scroll to position [162, 0]
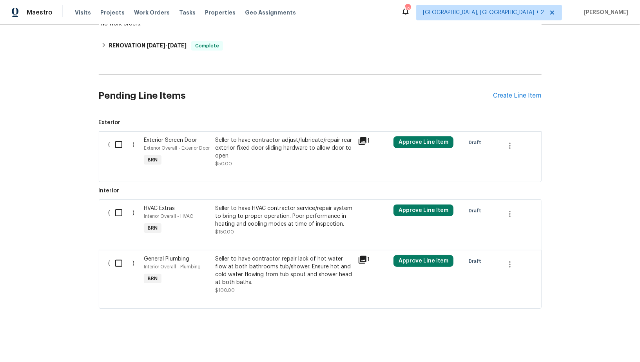
click at [115, 261] on input "checkbox" at bounding box center [122, 263] width 22 height 16
checkbox input "true"
click at [113, 140] on input "checkbox" at bounding box center [122, 144] width 22 height 16
checkbox input "true"
click at [600, 340] on span "Create Work Order" at bounding box center [595, 343] width 52 height 10
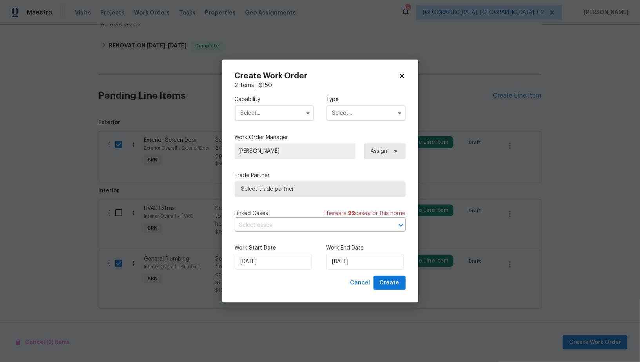
click at [285, 115] on input "text" at bounding box center [274, 113] width 79 height 16
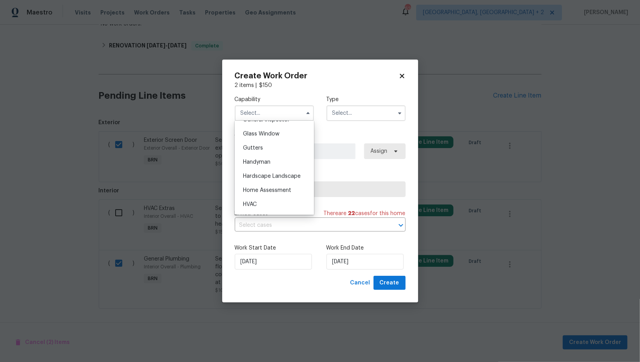
scroll to position [404, 0]
click at [270, 156] on span "Handyman" at bounding box center [256, 156] width 27 height 5
type input "Handyman"
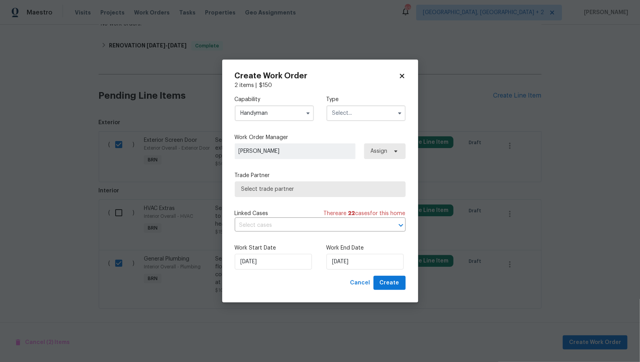
click at [385, 102] on label "Type" at bounding box center [365, 100] width 79 height 8
click at [374, 114] on input "text" at bounding box center [365, 113] width 79 height 16
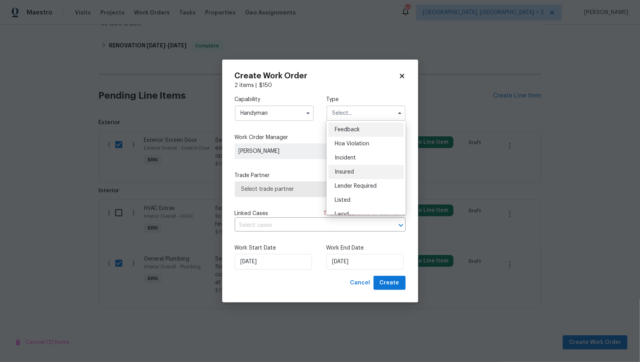
scroll to position [93, 0]
click at [343, 178] on span "Resale" at bounding box center [343, 177] width 16 height 5
type input "Resale"
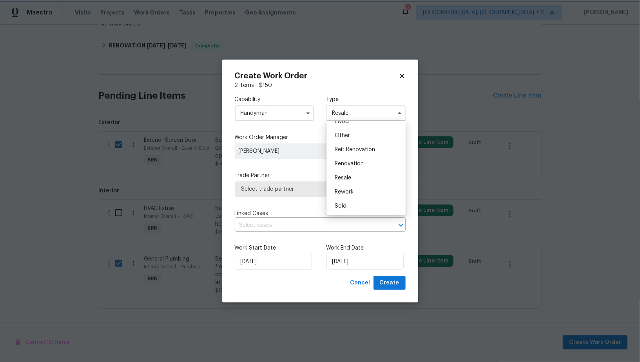
scroll to position [0, 0]
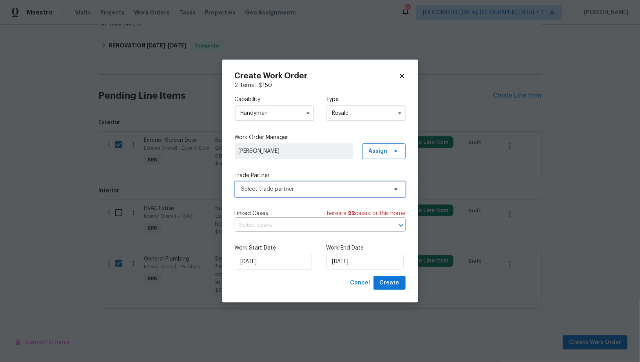
click at [307, 192] on span "Select trade partner" at bounding box center [314, 189] width 146 height 8
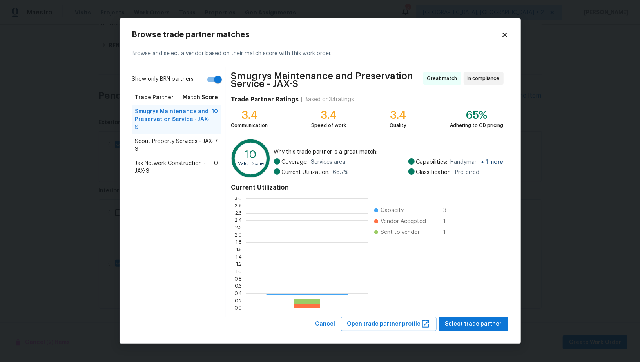
scroll to position [110, 122]
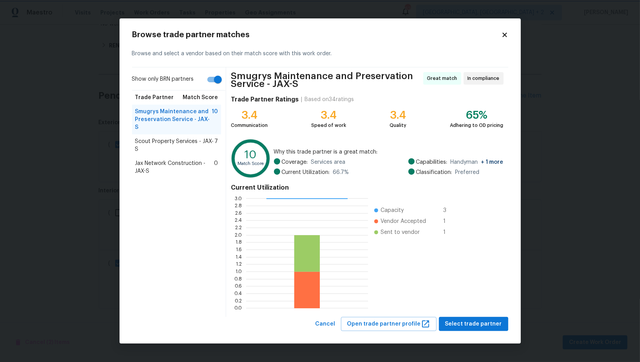
click at [49, 195] on body "Maestro Visits Projects Work Orders Tasks Properties Geo Assignments 62 Albuque…" at bounding box center [320, 181] width 640 height 362
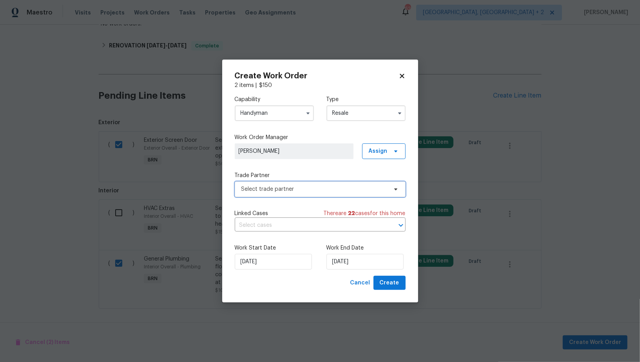
click at [300, 188] on span "Select trade partner" at bounding box center [314, 189] width 146 height 8
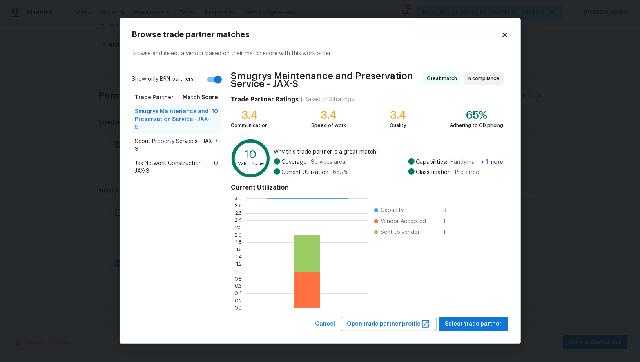
click at [191, 138] on span "Scout Property Services - JAX-S" at bounding box center [175, 146] width 80 height 16
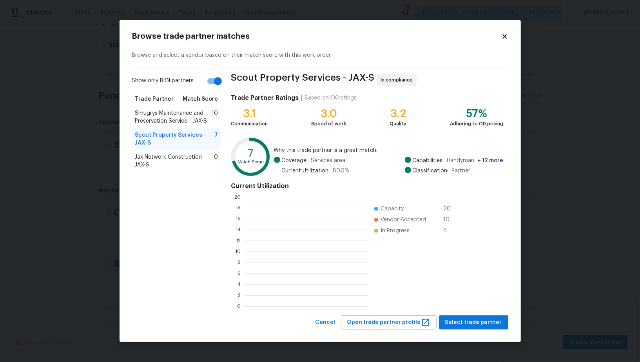
scroll to position [110, 123]
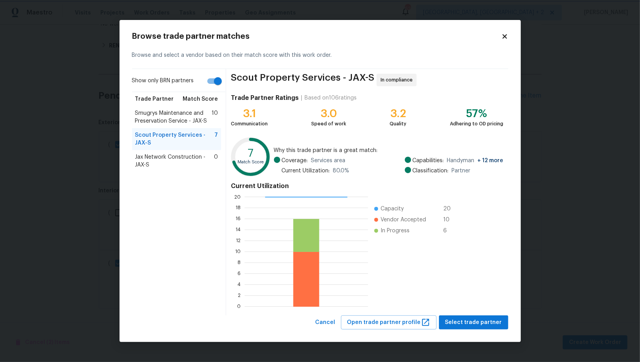
click at [579, 197] on body "Maestro Visits Projects Work Orders Tasks Properties Geo Assignments 62 Albuque…" at bounding box center [320, 181] width 640 height 362
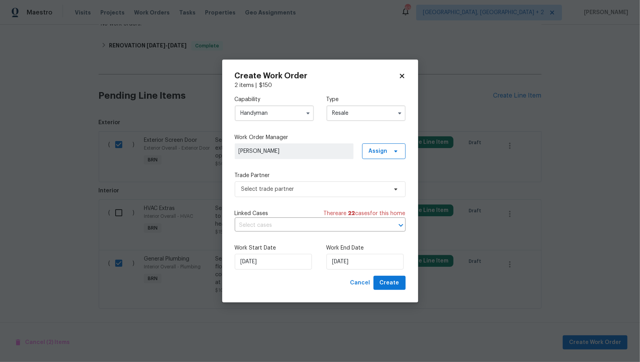
checkbox input "false"
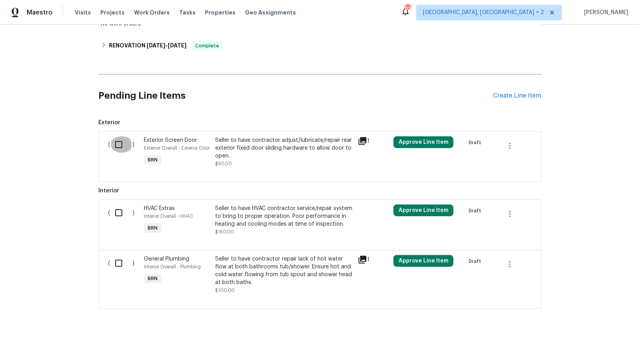
click at [118, 139] on input "checkbox" at bounding box center [122, 144] width 22 height 16
checkbox input "true"
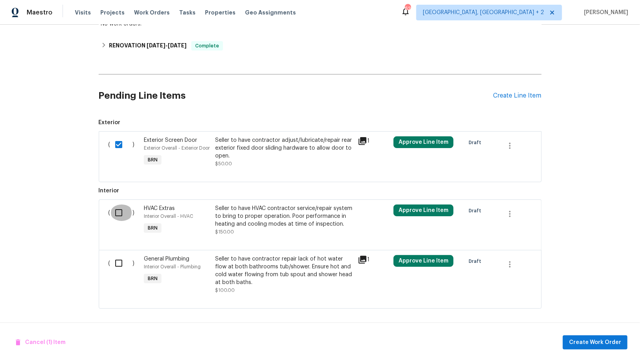
click at [118, 208] on input "checkbox" at bounding box center [122, 213] width 22 height 16
checkbox input "true"
click at [120, 259] on input "checkbox" at bounding box center [122, 263] width 22 height 16
checkbox input "true"
click at [578, 339] on span "Create Work Order" at bounding box center [595, 343] width 52 height 10
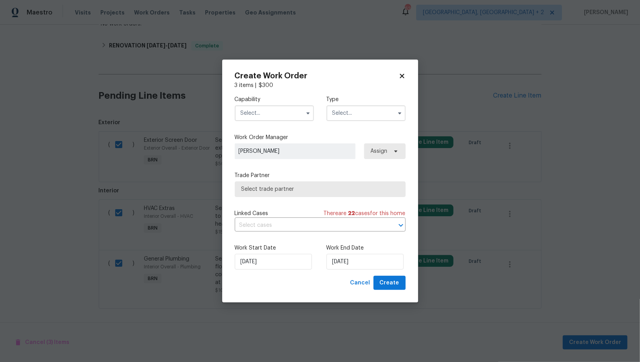
click at [277, 114] on input "text" at bounding box center [274, 113] width 79 height 16
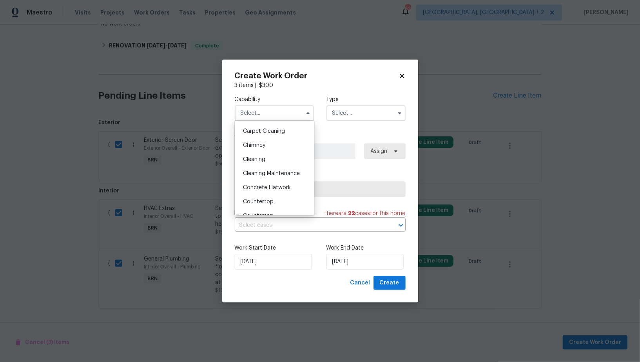
scroll to position [0, 0]
click at [269, 170] on span "BRN And Lrr" at bounding box center [258, 171] width 30 height 5
type input "BRN And Lrr"
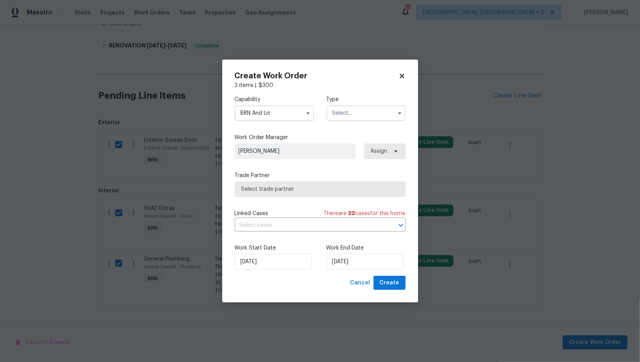
click at [380, 111] on input "text" at bounding box center [365, 113] width 79 height 16
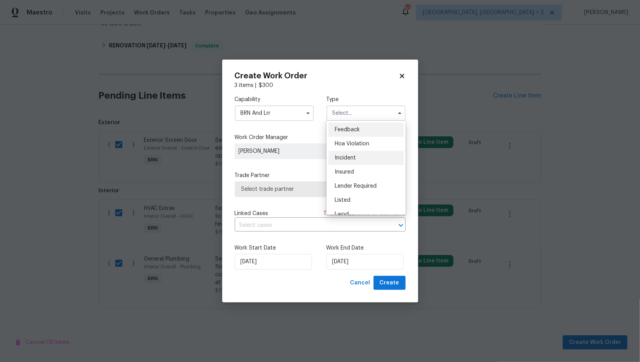
scroll to position [93, 0]
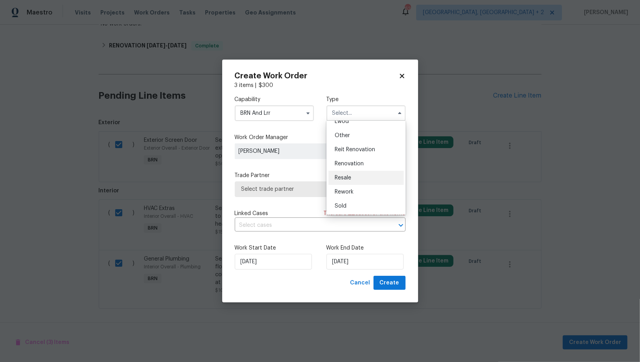
click at [344, 177] on span "Resale" at bounding box center [343, 177] width 16 height 5
type input "Resale"
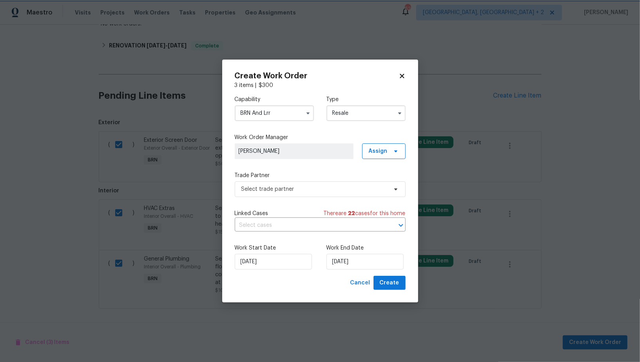
scroll to position [0, 0]
click at [310, 189] on span "Select trade partner" at bounding box center [314, 189] width 146 height 8
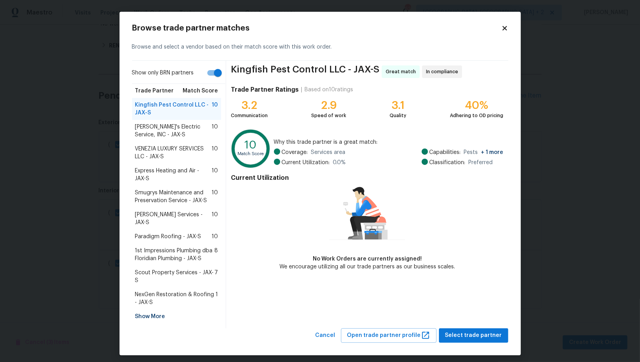
click at [179, 269] on span "Scout Property Services - JAX-S" at bounding box center [175, 277] width 80 height 16
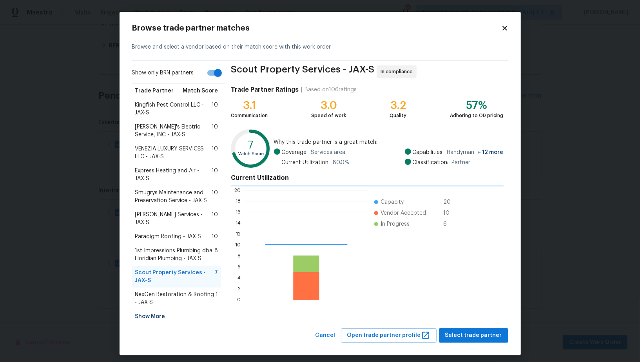
scroll to position [110, 123]
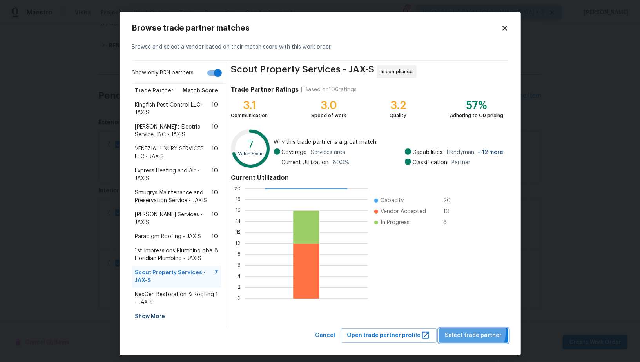
click at [469, 331] on span "Select trade partner" at bounding box center [473, 336] width 57 height 10
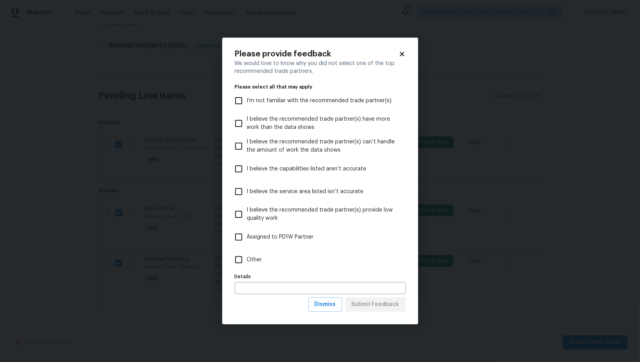
click at [243, 257] on input "Other" at bounding box center [238, 260] width 16 height 16
checkbox input "true"
click at [373, 303] on span "Submit Feedback" at bounding box center [376, 305] width 48 height 10
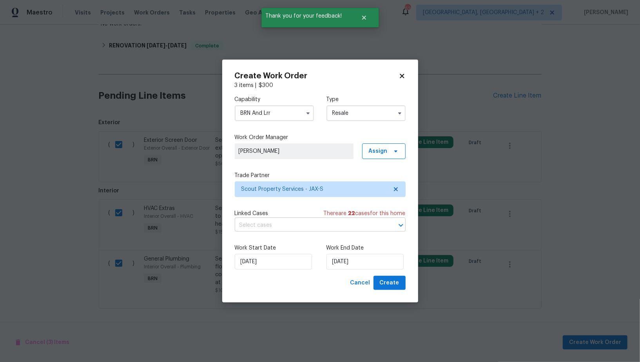
click at [297, 223] on input "text" at bounding box center [309, 225] width 149 height 12
click at [339, 252] on div "Work End Date 18/09/2025" at bounding box center [365, 256] width 79 height 25
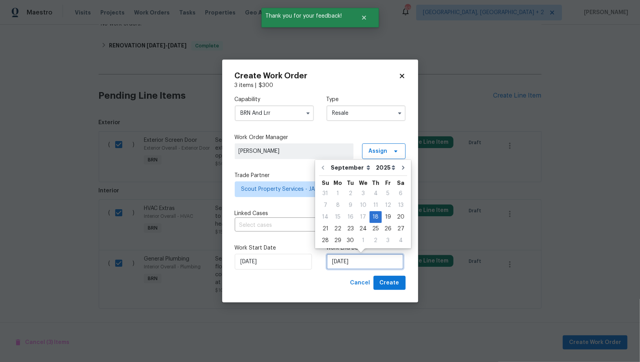
click at [345, 261] on input "18/09/2025" at bounding box center [364, 262] width 77 height 16
click at [339, 230] on div "22" at bounding box center [338, 228] width 13 height 11
type input "22/09/2025"
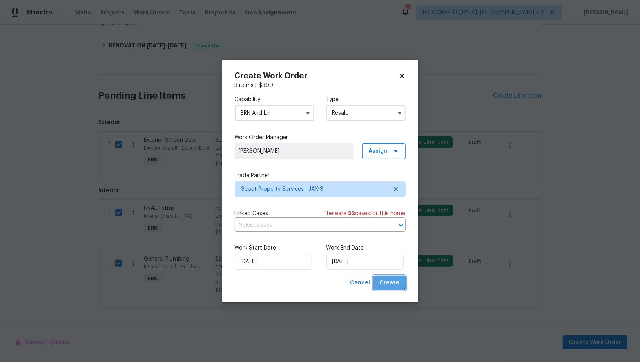
click at [389, 283] on span "Create" at bounding box center [390, 283] width 20 height 10
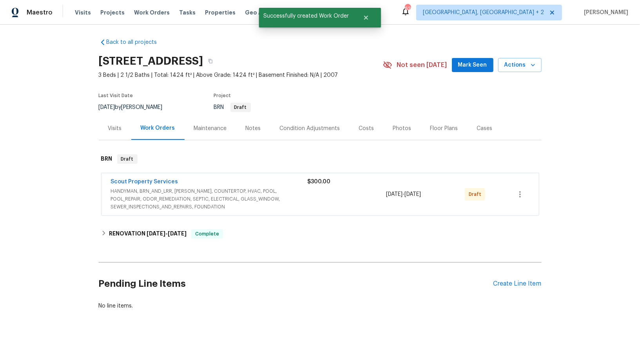
scroll to position [0, 0]
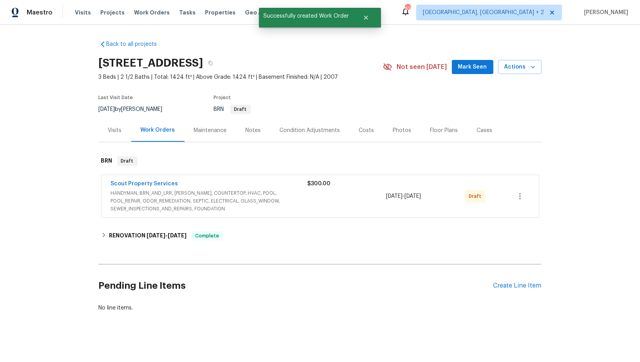
click at [144, 180] on span "Scout Property Services" at bounding box center [144, 184] width 67 height 8
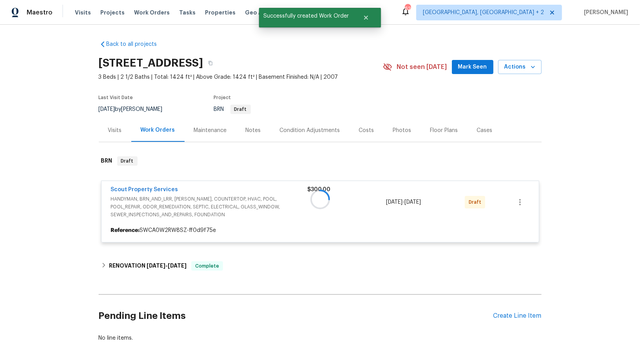
click at [141, 188] on div at bounding box center [320, 200] width 443 height 102
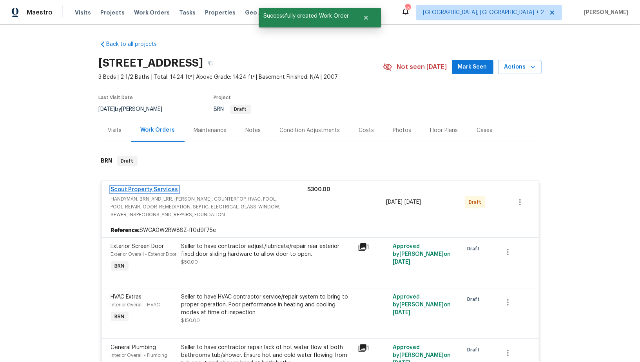
click at [139, 190] on link "Scout Property Services" at bounding box center [144, 189] width 67 height 5
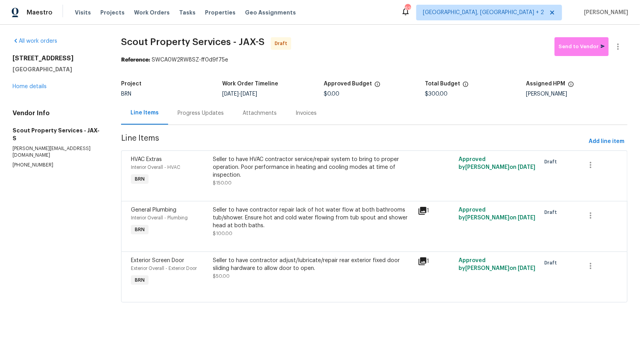
click at [199, 116] on div "Progress Updates" at bounding box center [201, 113] width 46 height 8
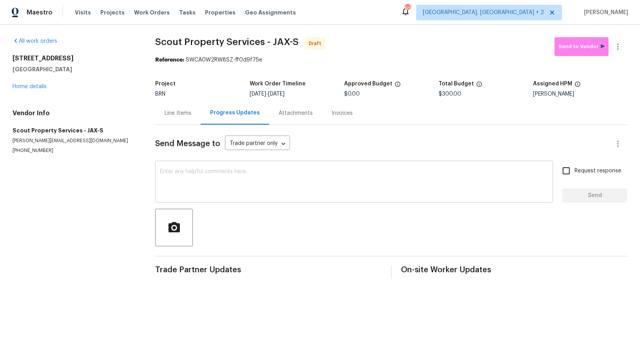
click at [245, 175] on textarea at bounding box center [354, 182] width 388 height 27
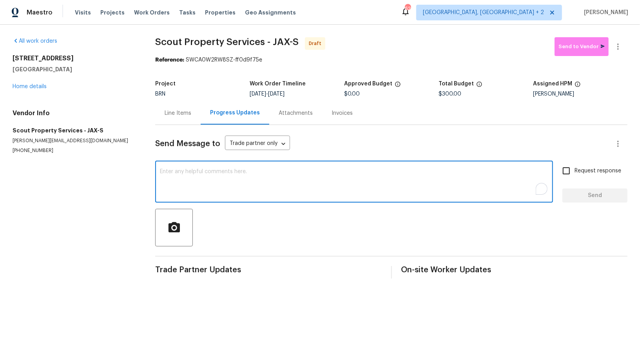
paste textarea "Hi, I'm Padmapriya from Opendoor. Just wanted to check if you received the WO f…"
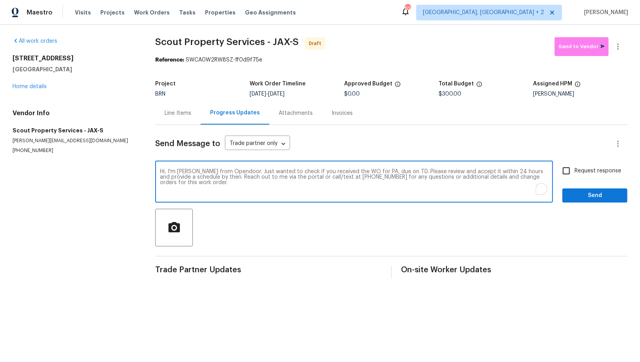
click at [382, 171] on textarea "Hi, I'm Padmapriya from Opendoor. Just wanted to check if you received the WO f…" at bounding box center [354, 182] width 388 height 27
type textarea "Hi, I'm Padmapriya from Opendoor. Just wanted to check if you received the WO f…"
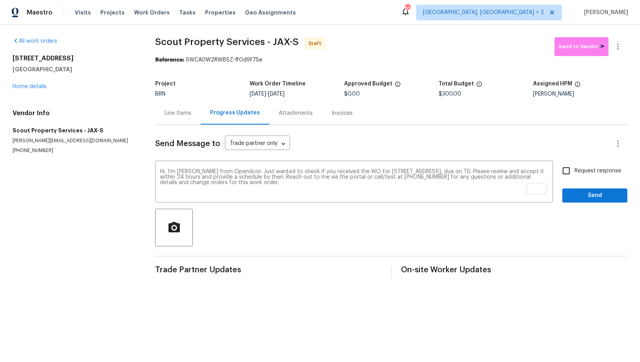
drag, startPoint x: 281, startPoint y: 94, endPoint x: 309, endPoint y: 94, distance: 28.2
click at [309, 94] on div "[DATE] - [DATE]" at bounding box center [297, 93] width 94 height 5
copy span "[DATE]"
click at [518, 170] on textarea "Hi, I'm [PERSON_NAME] from Opendoor. Just wanted to check if you received the W…" at bounding box center [354, 182] width 388 height 27
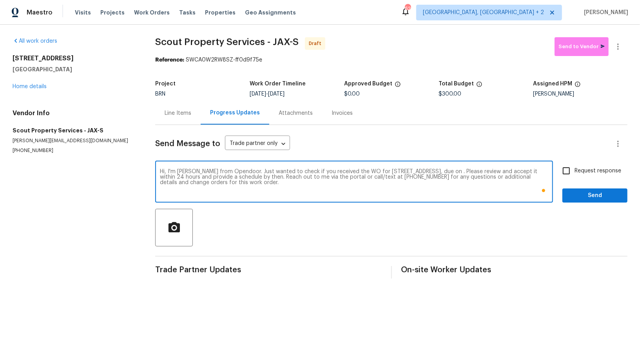
paste textarea "[DATE]"
type textarea "Hi, I'm [PERSON_NAME] from Opendoor. Just wanted to check if you received the W…"
click at [567, 170] on input "Request response" at bounding box center [566, 171] width 16 height 16
checkbox input "true"
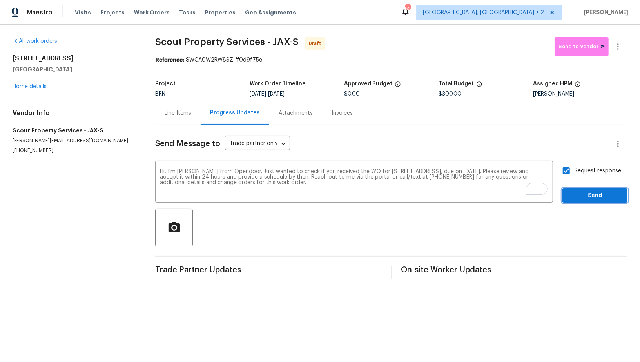
click at [575, 202] on button "Send" at bounding box center [594, 195] width 65 height 14
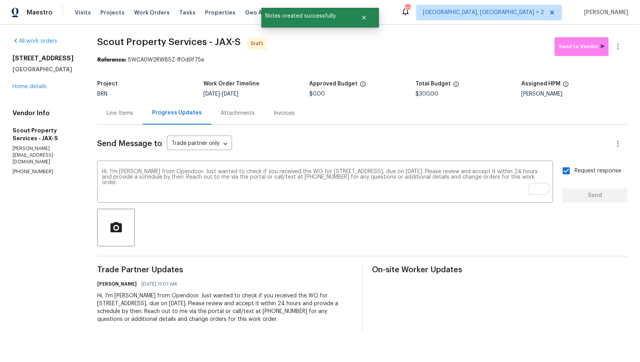
click at [130, 112] on div "Line Items" at bounding box center [120, 113] width 27 height 8
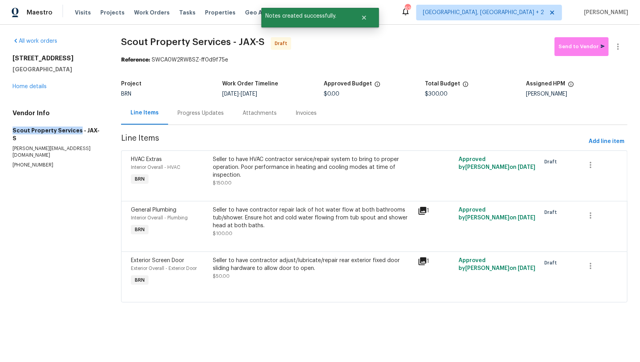
drag, startPoint x: 0, startPoint y: 123, endPoint x: 76, endPoint y: 129, distance: 76.3
click at [76, 129] on div "All work orders [STREET_ADDRESS] Home details Vendor Info Scout Property Servic…" at bounding box center [320, 175] width 640 height 300
copy h5 "Scout Property Services"
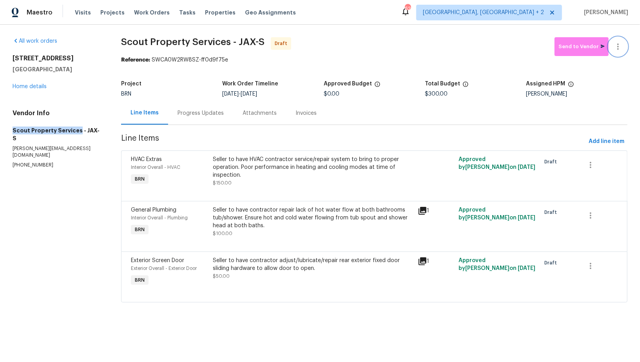
click at [620, 47] on icon "button" at bounding box center [617, 46] width 9 height 9
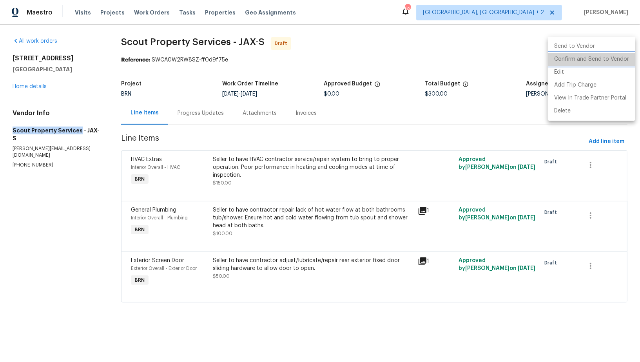
click at [602, 60] on li "Confirm and Send to Vendor" at bounding box center [591, 59] width 87 height 13
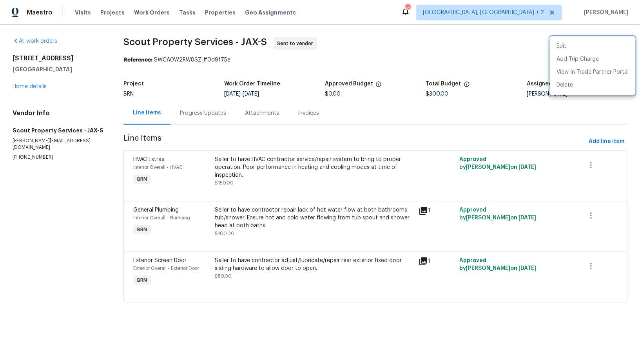
click at [195, 109] on div at bounding box center [320, 181] width 640 height 362
click at [195, 109] on div "Progress Updates" at bounding box center [202, 112] width 65 height 23
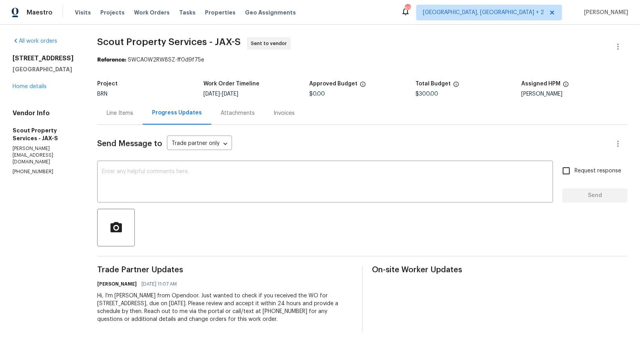
click at [121, 112] on div "Line Items" at bounding box center [120, 113] width 27 height 8
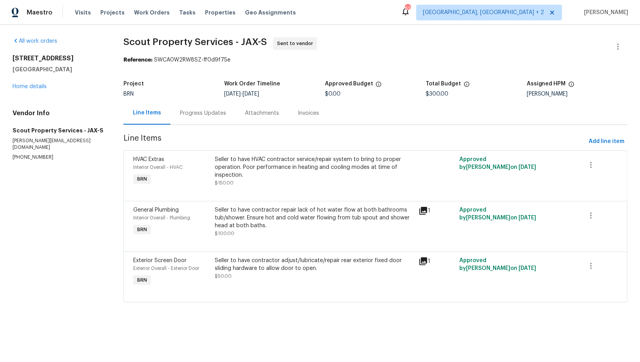
click at [271, 267] on div "Seller to have contractor adjust/lubricate/repair rear exterior fixed door slid…" at bounding box center [314, 265] width 199 height 16
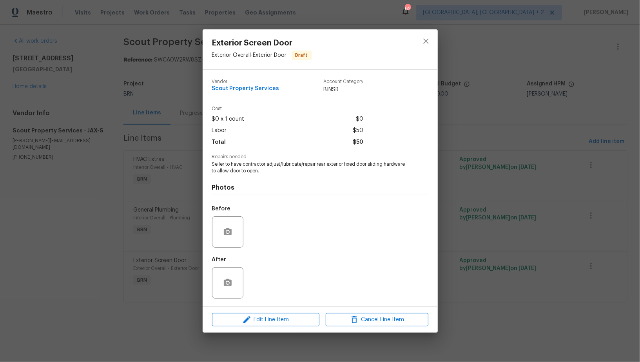
click at [254, 225] on div "Before" at bounding box center [320, 226] width 216 height 51
click at [115, 218] on div "Exterior Screen Door Exterior Overall - Exterior Door Draft Vendor Scout Proper…" at bounding box center [320, 181] width 640 height 362
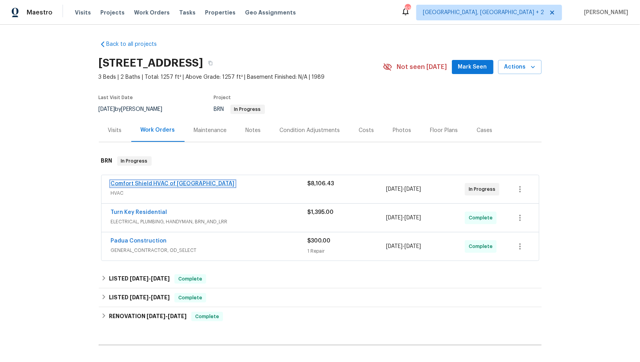
click at [150, 182] on link "Comfort Shield HVAC of [GEOGRAPHIC_DATA]" at bounding box center [173, 183] width 124 height 5
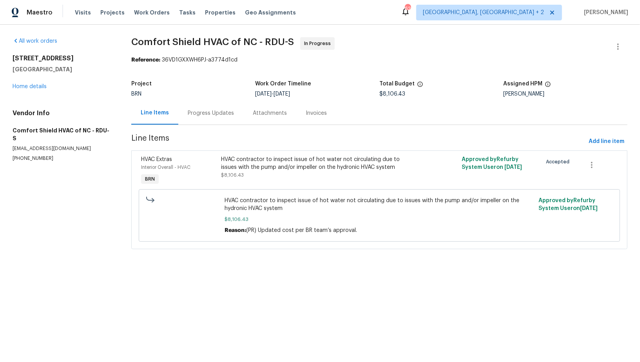
click at [196, 108] on div "Progress Updates" at bounding box center [210, 112] width 65 height 23
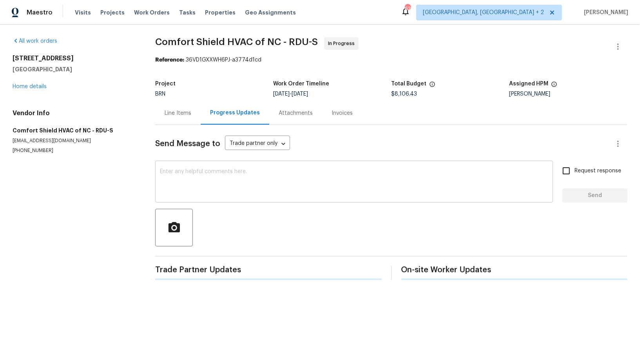
click at [209, 202] on div "x ​" at bounding box center [354, 183] width 398 height 40
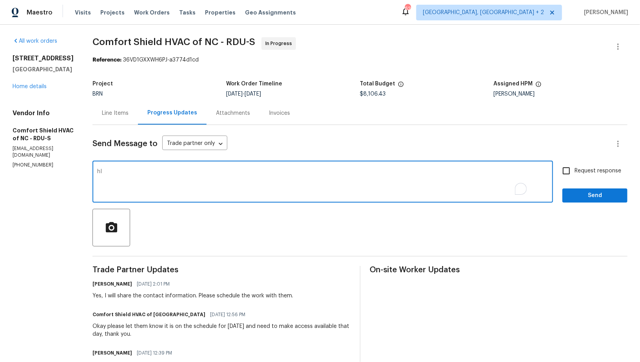
type textarea "h"
type textarea "J"
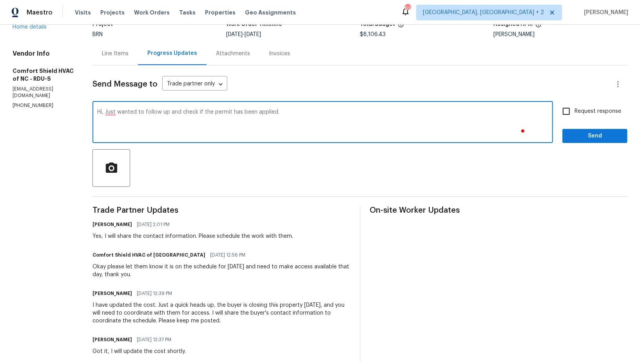
type textarea "Hi, Just wanted to follow up and check if the permit has been applied."
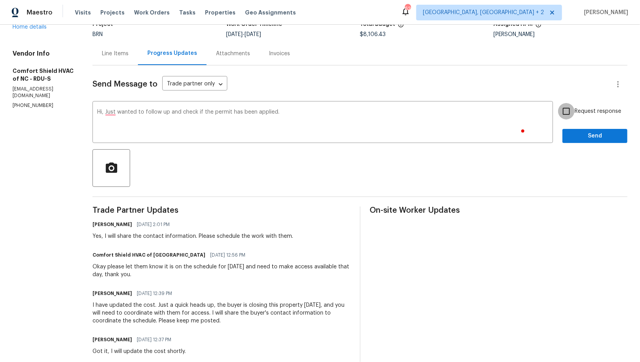
click at [570, 117] on input "Request response" at bounding box center [566, 111] width 16 height 16
checkbox input "true"
click at [582, 130] on button "Send" at bounding box center [594, 136] width 65 height 14
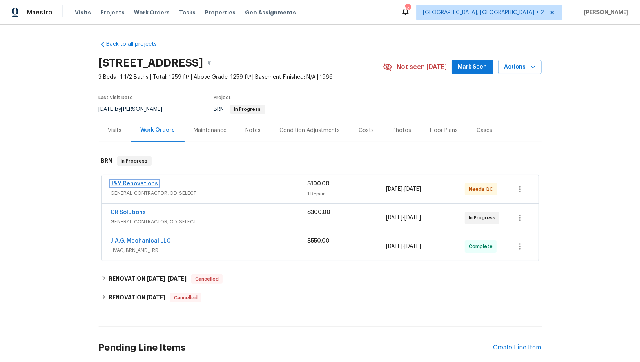
click at [138, 182] on link "J&M Renovations" at bounding box center [134, 183] width 47 height 5
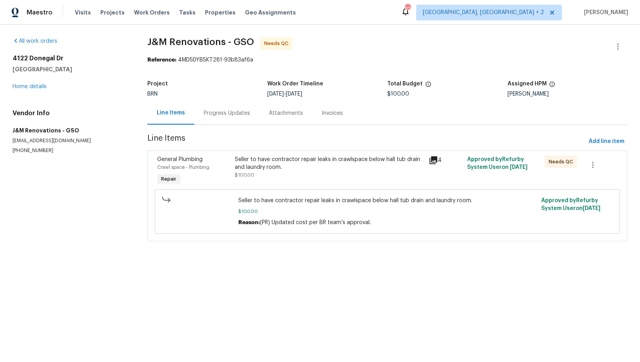
click at [229, 125] on section "J&M Renovations - GSO Needs QC Reference: 4MD5DYB5KT281-93b83af6a Project BRN W…" at bounding box center [387, 144] width 480 height 214
click at [260, 169] on div "Seller to have contractor repair leaks in crawlspace below hall tub drain and l…" at bounding box center [329, 164] width 189 height 16
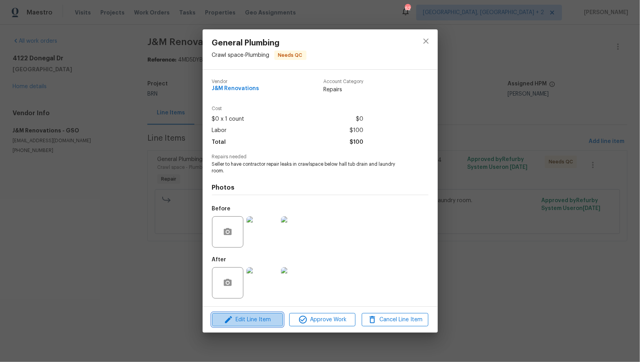
click at [249, 322] on span "Edit Line Item" at bounding box center [247, 320] width 66 height 10
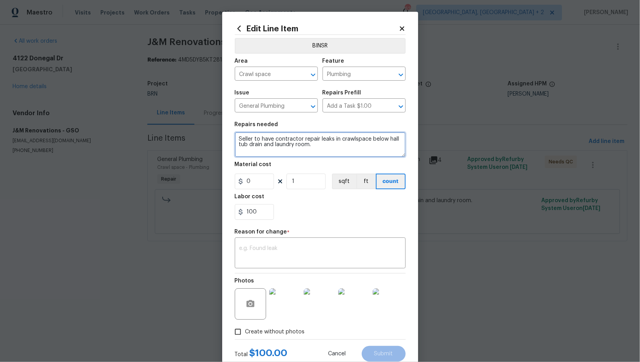
click at [239, 141] on textarea "Seller to have contractor repair leaks in crawlspace below hall tub drain and l…" at bounding box center [320, 144] width 171 height 25
type textarea "Inspection - Seller to have contractor repair leaks in crawlspace below hall tu…"
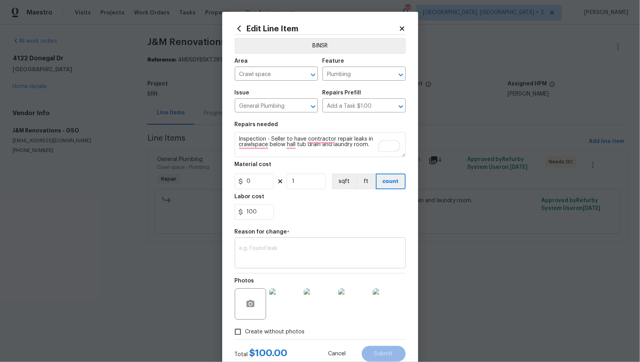
click at [273, 241] on div "x ​" at bounding box center [320, 253] width 171 height 29
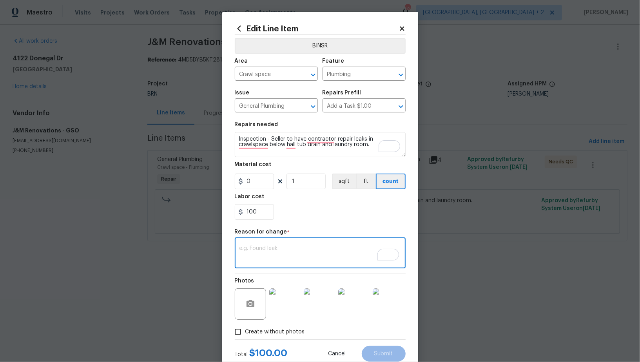
paste textarea "(PR) Updated cost per BR team’s approval."
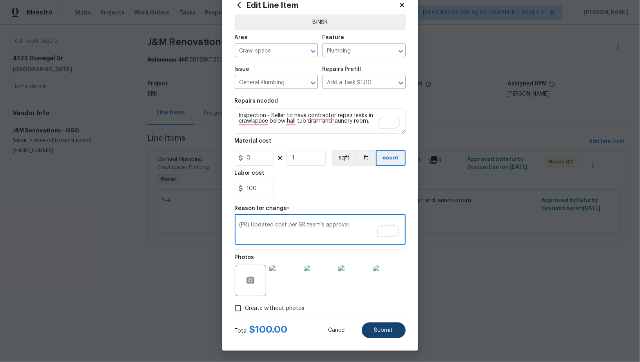
type textarea "(PR) Updated cost per BR team’s approval."
click at [390, 331] on span "Submit" at bounding box center [383, 331] width 19 height 6
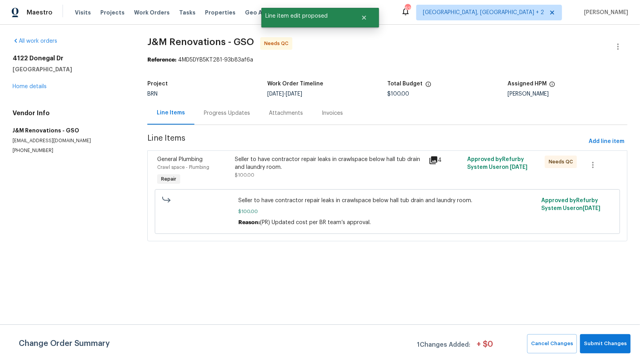
scroll to position [0, 0]
click at [610, 339] on button "Submit Changes" at bounding box center [605, 343] width 51 height 19
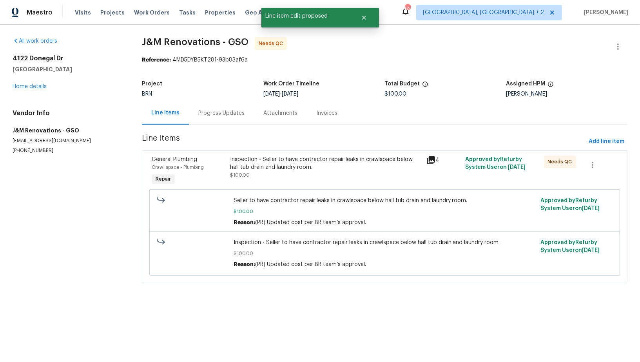
click at [237, 113] on div "Progress Updates" at bounding box center [221, 113] width 46 height 8
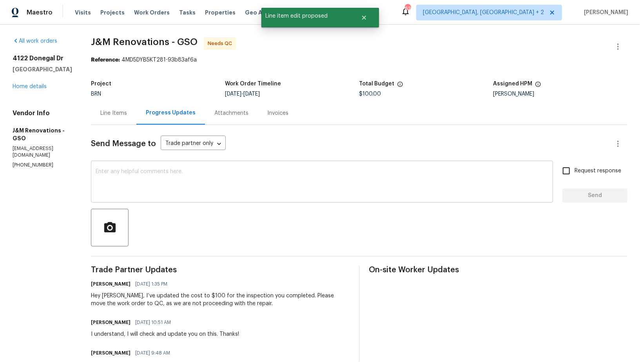
click at [187, 184] on textarea at bounding box center [322, 182] width 453 height 27
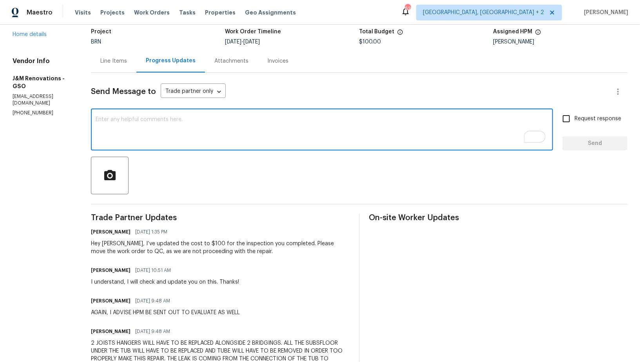
scroll to position [61, 0]
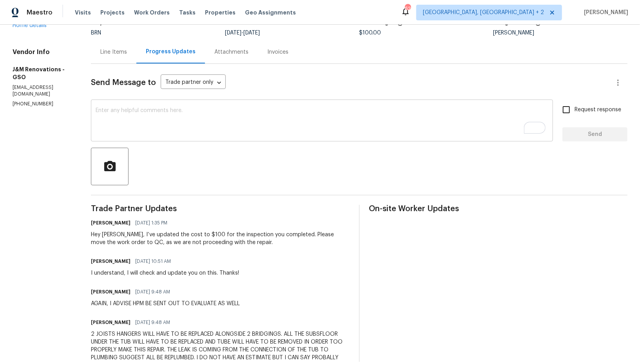
click at [210, 118] on textarea "To enrich screen reader interactions, please activate Accessibility in Grammarl…" at bounding box center [322, 121] width 453 height 27
paste textarea "WO is approved, Please upload the invoice under invoice section. Thanks!"
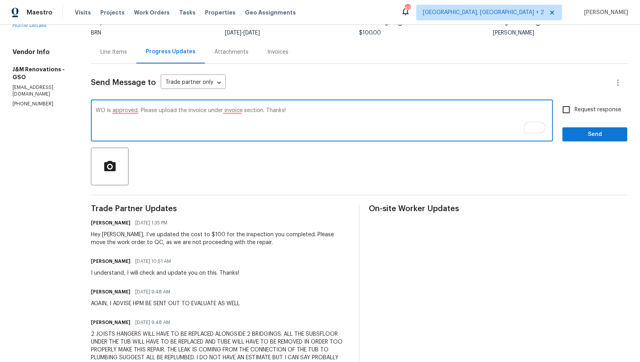
type textarea "WO is approved, Please upload the invoice under invoice section. Thanks!"
click at [571, 107] on input "Request response" at bounding box center [566, 109] width 16 height 16
checkbox input "true"
click at [585, 127] on button "Send" at bounding box center [594, 134] width 65 height 14
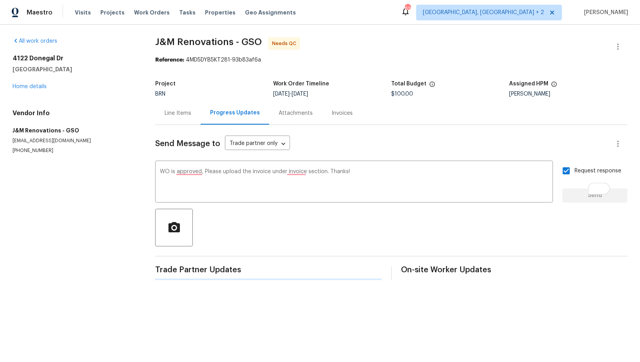
scroll to position [0, 0]
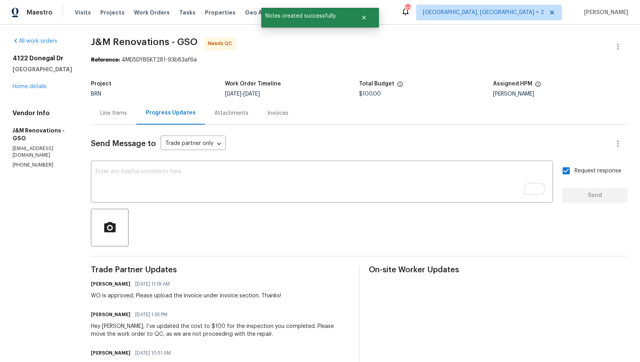
click at [118, 117] on div "Line Items" at bounding box center [113, 112] width 45 height 23
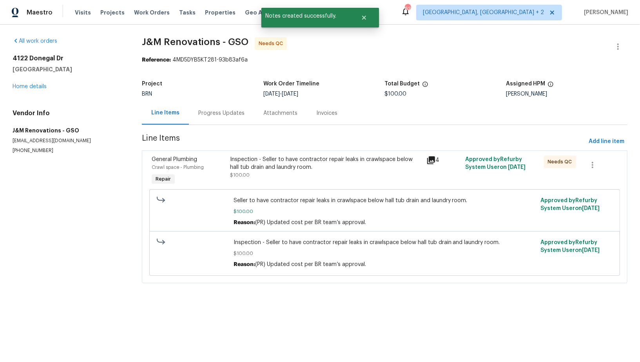
click at [289, 173] on div "Inspection - Seller to have contractor repair leaks in crawlspace below hall tu…" at bounding box center [325, 168] width 191 height 24
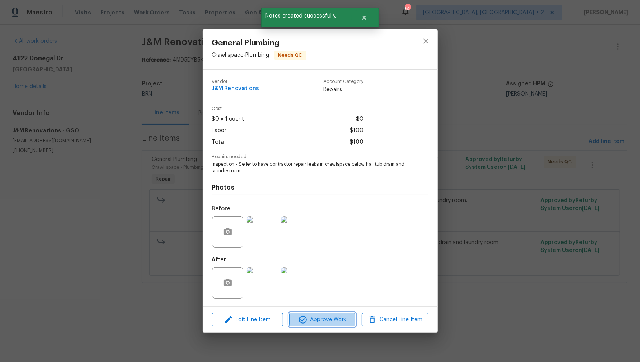
click at [317, 324] on span "Approve Work" at bounding box center [323, 320] width 62 height 10
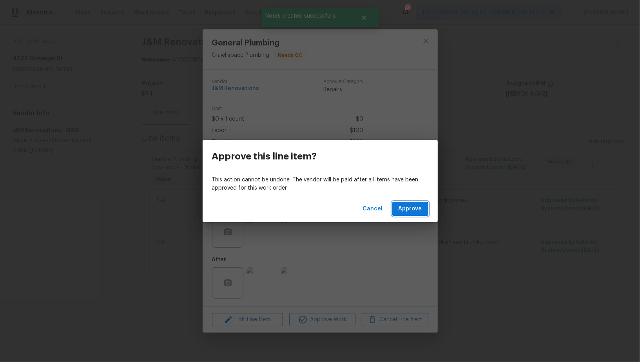
click at [402, 212] on span "Approve" at bounding box center [411, 209] width 24 height 10
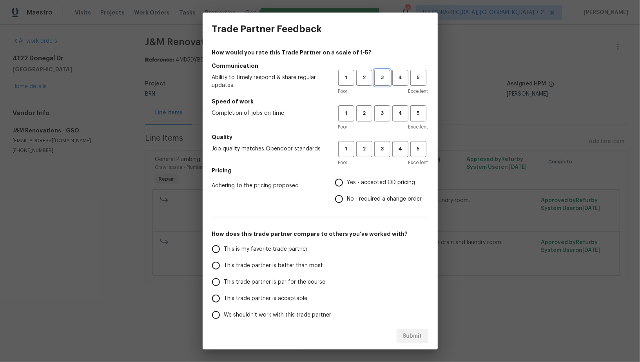
click at [385, 75] on span "3" at bounding box center [382, 77] width 14 height 9
click at [384, 116] on span "3" at bounding box center [382, 113] width 14 height 9
click at [384, 153] on span "3" at bounding box center [382, 149] width 14 height 9
click at [340, 196] on input "No - required a change order" at bounding box center [339, 199] width 16 height 16
radio input "true"
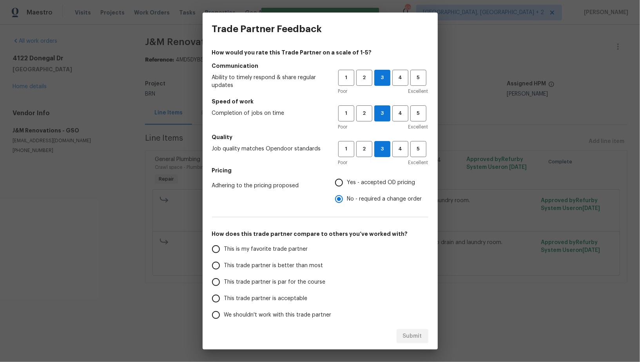
scroll to position [15, 0]
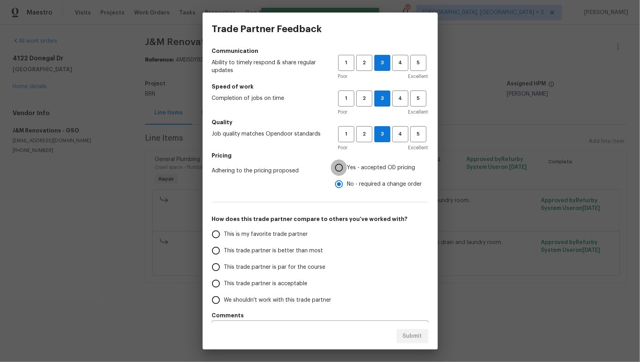
click at [338, 170] on input "Yes - accepted OD pricing" at bounding box center [339, 167] width 16 height 16
radio input "true"
click at [222, 264] on input "This trade partner is par for the course" at bounding box center [216, 267] width 16 height 16
click at [415, 337] on span "Submit" at bounding box center [412, 337] width 19 height 10
radio input "true"
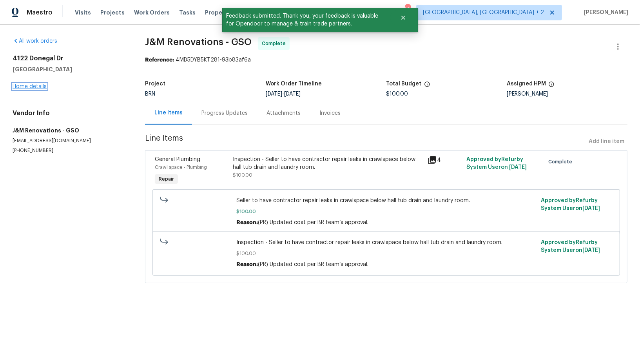
click at [34, 84] on link "Home details" at bounding box center [30, 86] width 34 height 5
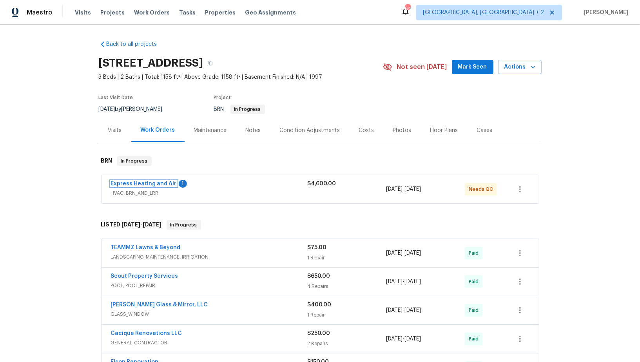
click at [127, 183] on link "Express Heating and Air" at bounding box center [144, 183] width 66 height 5
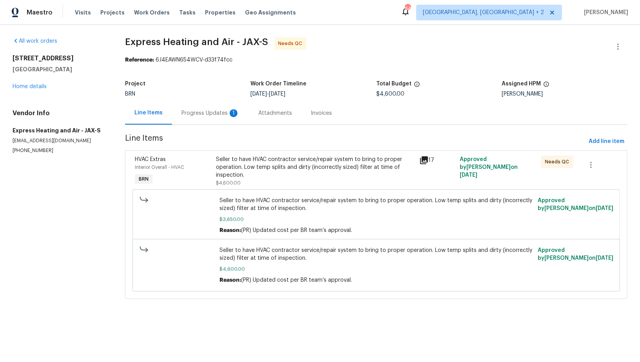
click at [229, 116] on div "Progress Updates 1" at bounding box center [210, 113] width 58 height 8
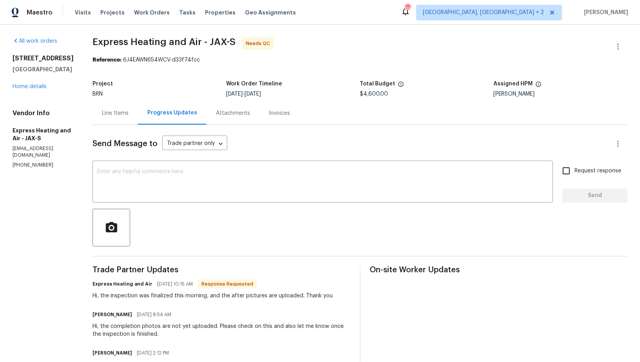
click at [123, 117] on div "Line Items" at bounding box center [114, 112] width 45 height 23
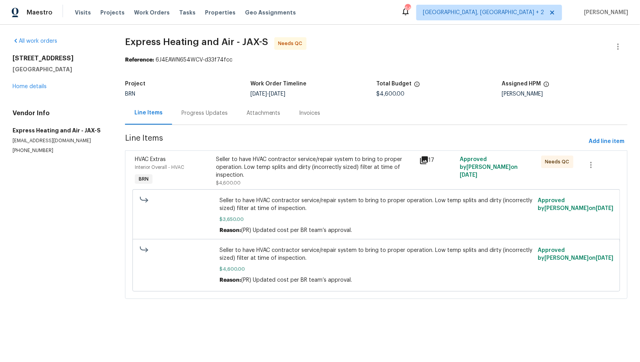
click at [209, 107] on div "Progress Updates" at bounding box center [204, 112] width 65 height 23
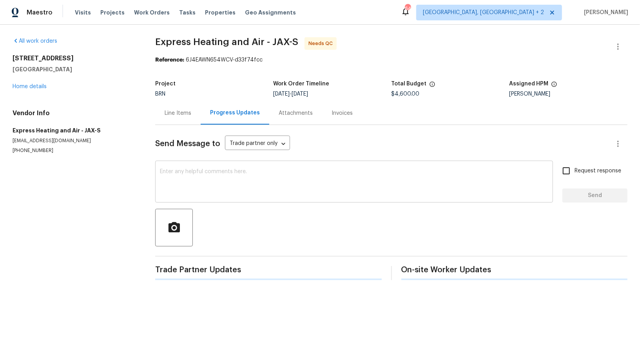
click at [201, 167] on div "x ​" at bounding box center [354, 183] width 398 height 40
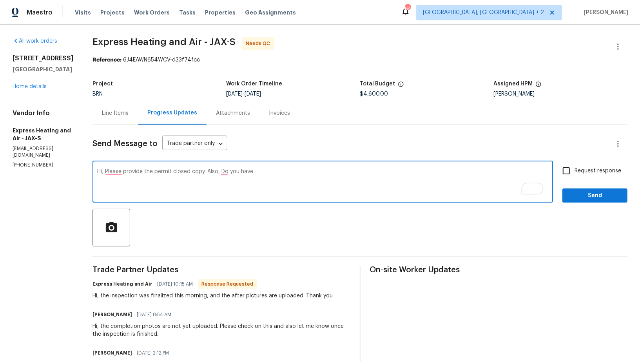
scroll to position [4, 0]
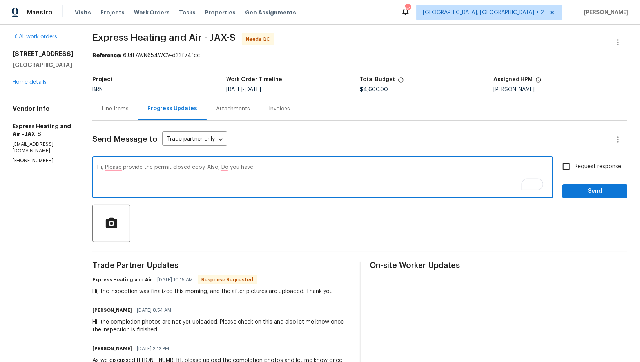
click at [158, 166] on textarea "Hi, Please provide the permit closed copy. Also, Do you have" at bounding box center [322, 178] width 451 height 27
click at [120, 167] on textarea "Hi, Please provide permit closed copy. Also, Do you have" at bounding box center [322, 178] width 451 height 27
click at [126, 188] on textarea "Hi, Please provide permit closed copy. Also, Do you have" at bounding box center [322, 178] width 451 height 27
click at [120, 168] on textarea "Hi, Please provide permit closed copy. Also, Do you have" at bounding box center [322, 178] width 451 height 27
click at [160, 167] on textarea "Hi, please provide permit closed copy. Also, Do you have" at bounding box center [322, 178] width 451 height 27
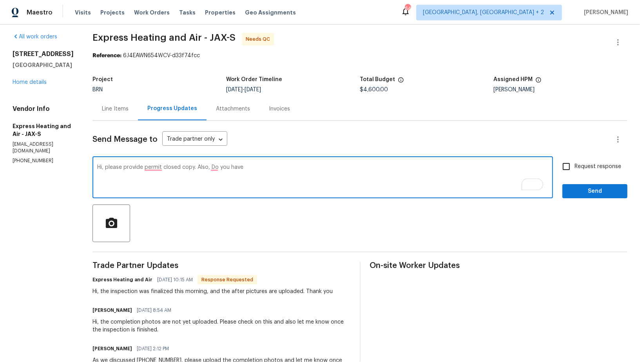
click at [156, 168] on textarea "Hi, please provide permit closed copy. Also, Do you have" at bounding box center [322, 178] width 451 height 27
click at [269, 173] on textarea "Hi, please provide a permit closed copy. Also, Do you have" at bounding box center [322, 178] width 451 height 27
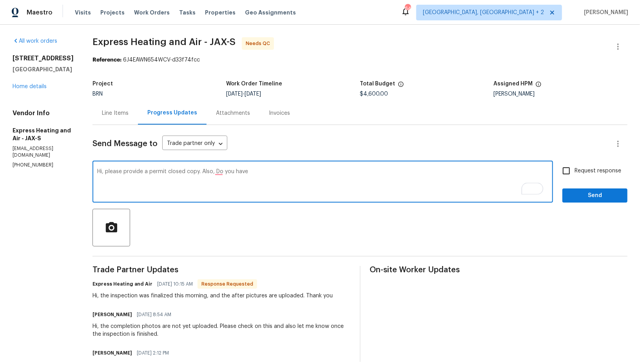
click at [223, 172] on textarea "Hi, please provide a permit closed copy. Also, Do you have" at bounding box center [322, 182] width 451 height 27
click at [222, 170] on textarea "Hi, please provide a permit closed copy. Also, Do you have" at bounding box center [322, 182] width 451 height 27
click at [275, 175] on textarea "Hi, please provide a permit closed copy. Also, do you have" at bounding box center [322, 182] width 451 height 27
click at [262, 174] on textarea "Hi, please provide a permit closed copy. Also, do you have temp split photo for…" at bounding box center [322, 182] width 451 height 27
click at [260, 173] on textarea "Hi, please provide a permit closed copy. Also, do you have temp split photo for…" at bounding box center [322, 182] width 451 height 27
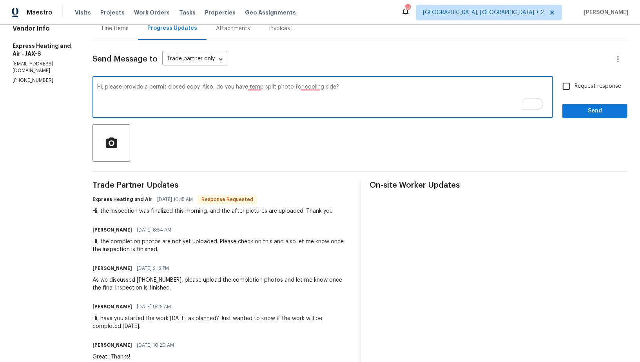
scroll to position [87, 0]
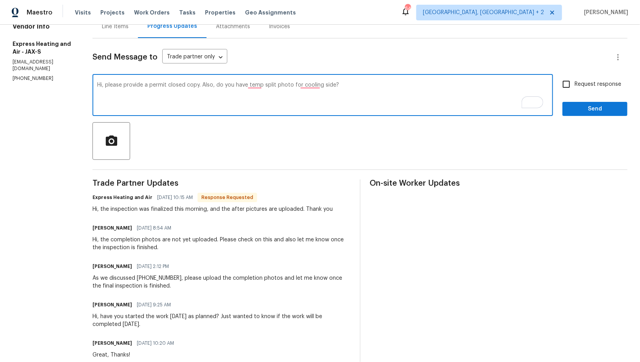
click at [313, 83] on textarea "Hi, please provide a permit closed copy. Also, do you have temp split photo for…" at bounding box center [322, 95] width 451 height 27
click at [315, 84] on textarea "Hi, please provide a permit closed copy. Also, do you have temp split photo for…" at bounding box center [322, 95] width 451 height 27
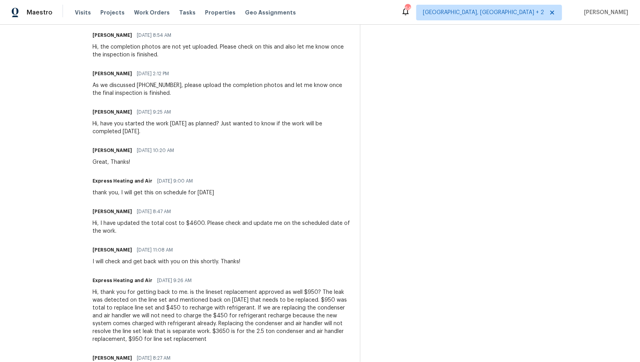
scroll to position [0, 0]
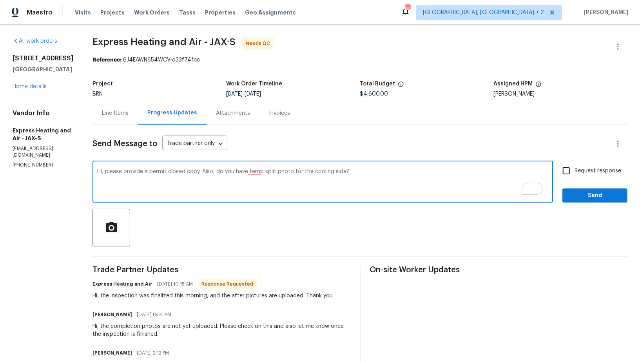
type textarea "Hi, please provide a permit closed copy. Also, do you have temp split photo for…"
click at [568, 167] on input "Request response" at bounding box center [566, 171] width 16 height 16
checkbox input "true"
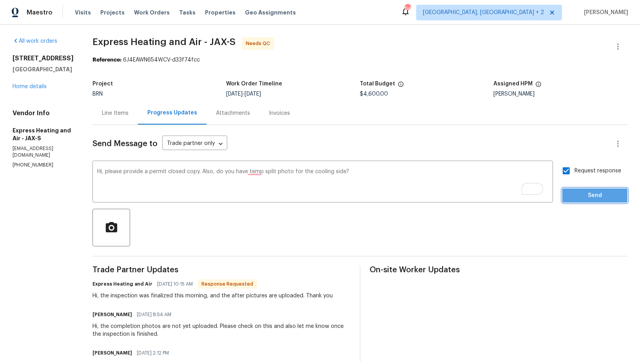
click at [579, 200] on span "Send" at bounding box center [595, 196] width 53 height 10
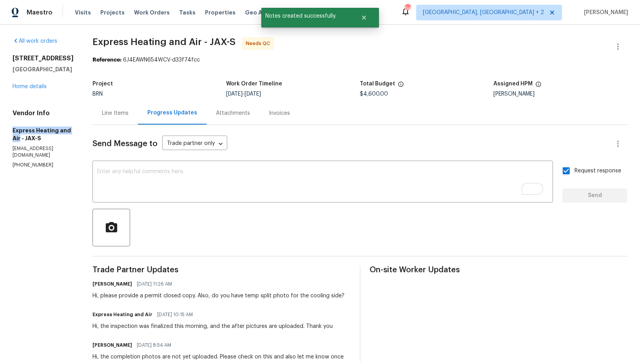
drag, startPoint x: 6, startPoint y: 138, endPoint x: 77, endPoint y: 138, distance: 70.9
copy h5 "Express Heating and Air"
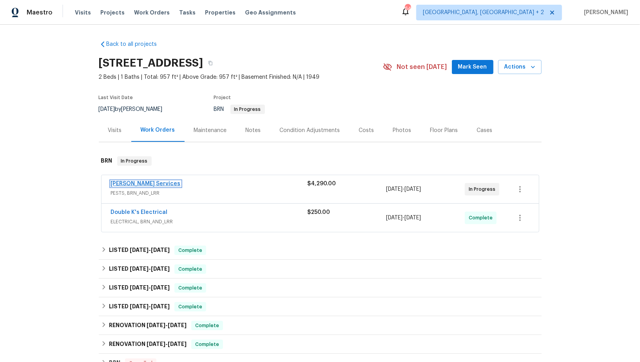
click at [147, 185] on link "[PERSON_NAME] Services" at bounding box center [146, 183] width 70 height 5
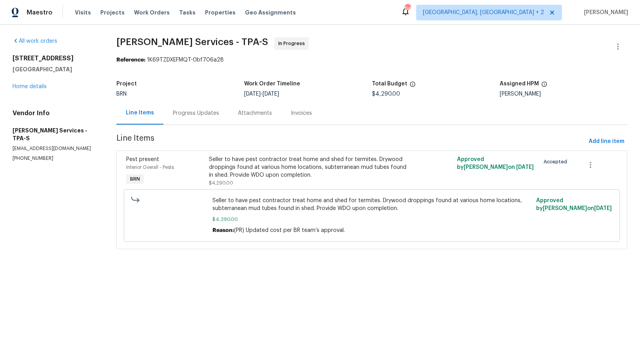
click at [197, 111] on div "Progress Updates" at bounding box center [196, 113] width 46 height 8
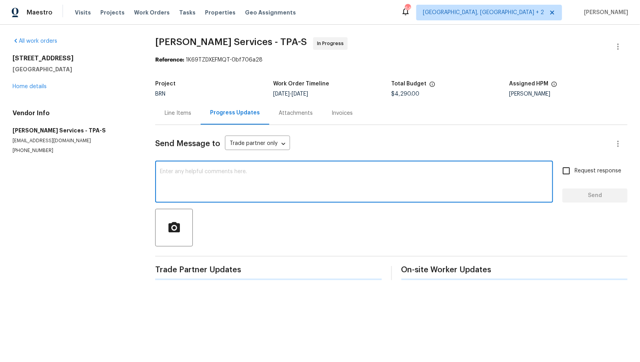
click at [196, 173] on textarea at bounding box center [354, 182] width 388 height 27
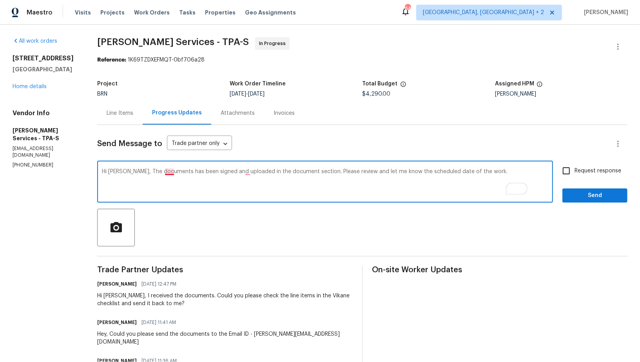
click at [188, 171] on textarea "Hi [PERSON_NAME], The documents has been signed and uploaded in the document se…" at bounding box center [325, 182] width 446 height 27
click at [268, 172] on textarea "Hi [PERSON_NAME], The documents have been signed and uploaded in the document s…" at bounding box center [325, 182] width 446 height 27
click at [272, 172] on textarea "Hi [PERSON_NAME], The documents have been signed and uploaded in the document s…" at bounding box center [325, 182] width 446 height 27
type textarea "Hi [PERSON_NAME], The documents have been signed and uploaded to the document s…"
click at [568, 172] on input "Request response" at bounding box center [566, 171] width 16 height 16
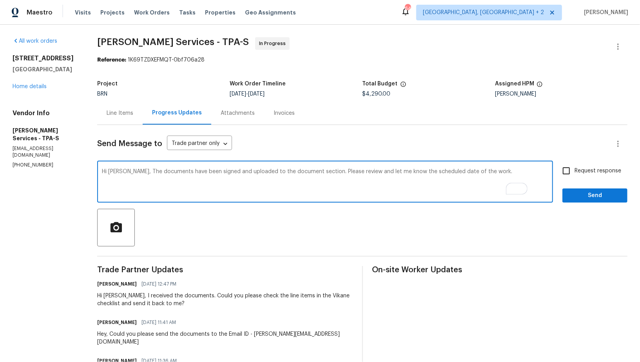
checkbox input "true"
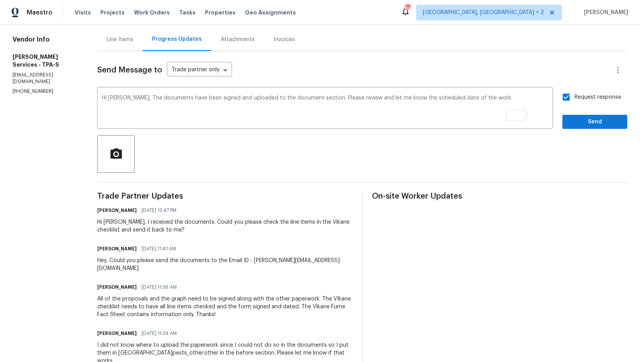
scroll to position [74, 0]
click at [579, 122] on span "Send" at bounding box center [595, 122] width 53 height 10
